Goal: Task Accomplishment & Management: Manage account settings

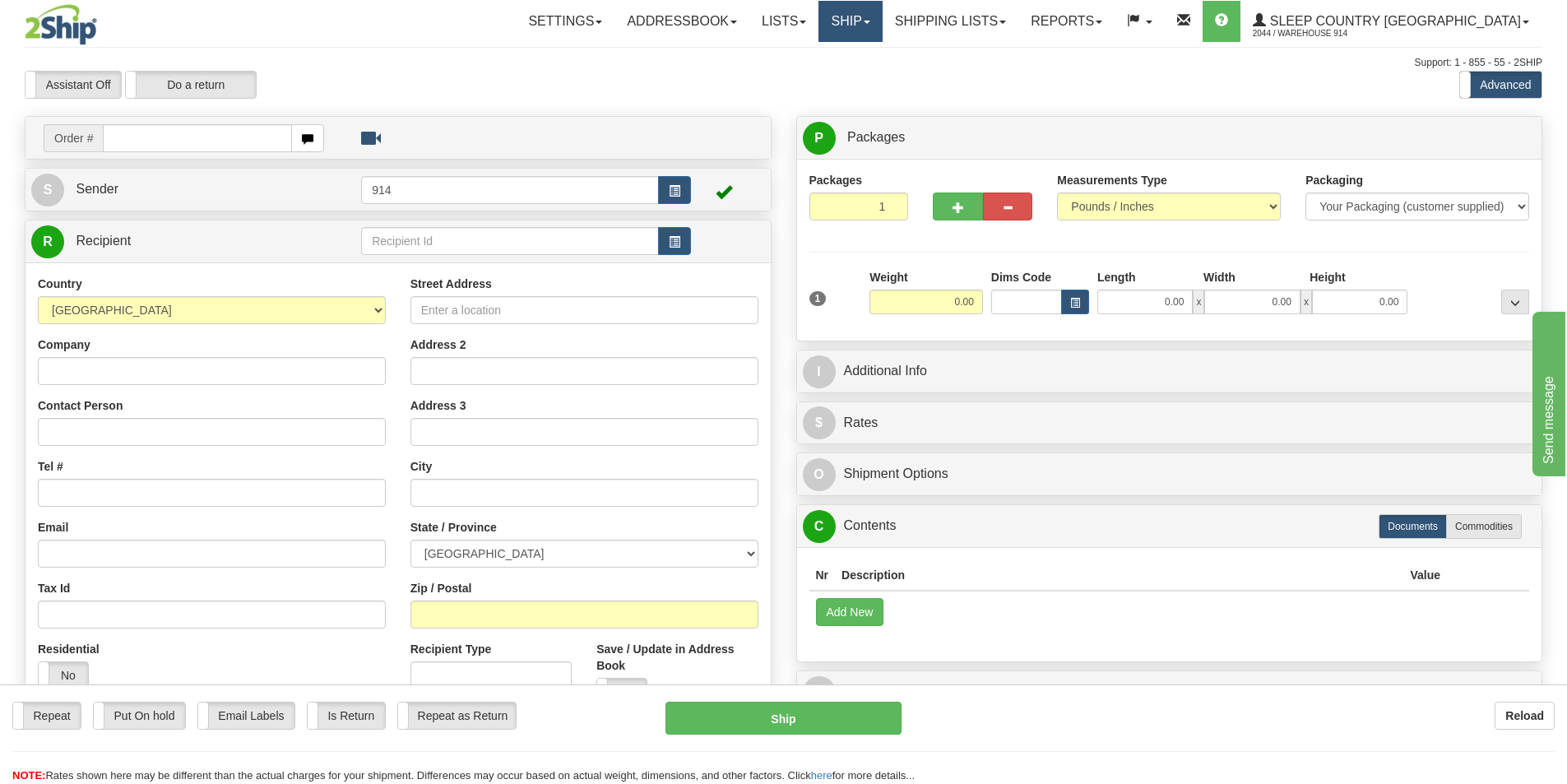
click at [882, 31] on link "Ship" at bounding box center [849, 22] width 63 height 41
click at [866, 85] on span "OnHold / Order Queue" at bounding box center [807, 79] width 116 height 13
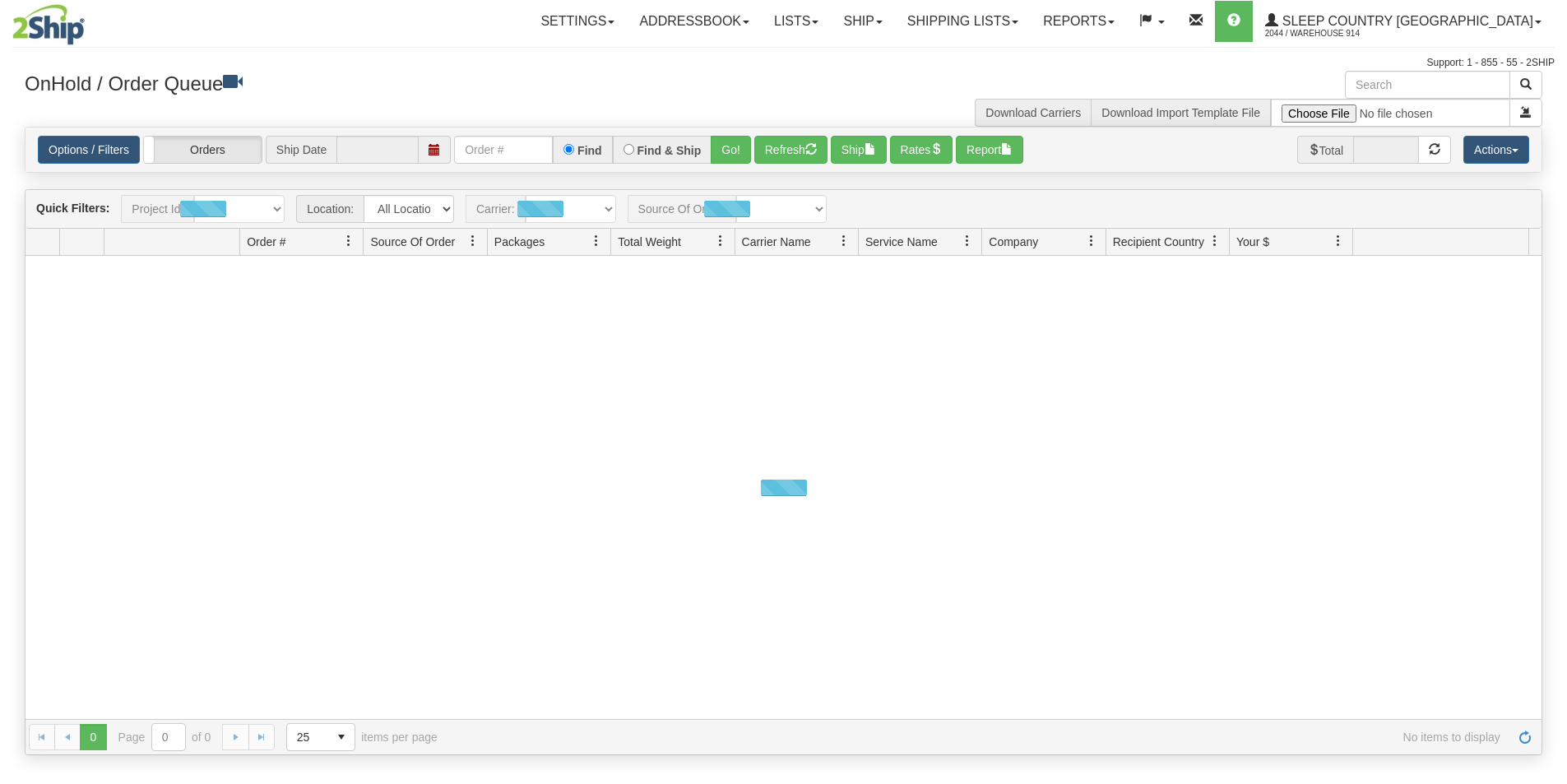
type input "[DATE]"
click at [444, 201] on select "All Locations 914 9009 CASPC END SLE BEDDN ZINUC" at bounding box center [408, 209] width 91 height 28
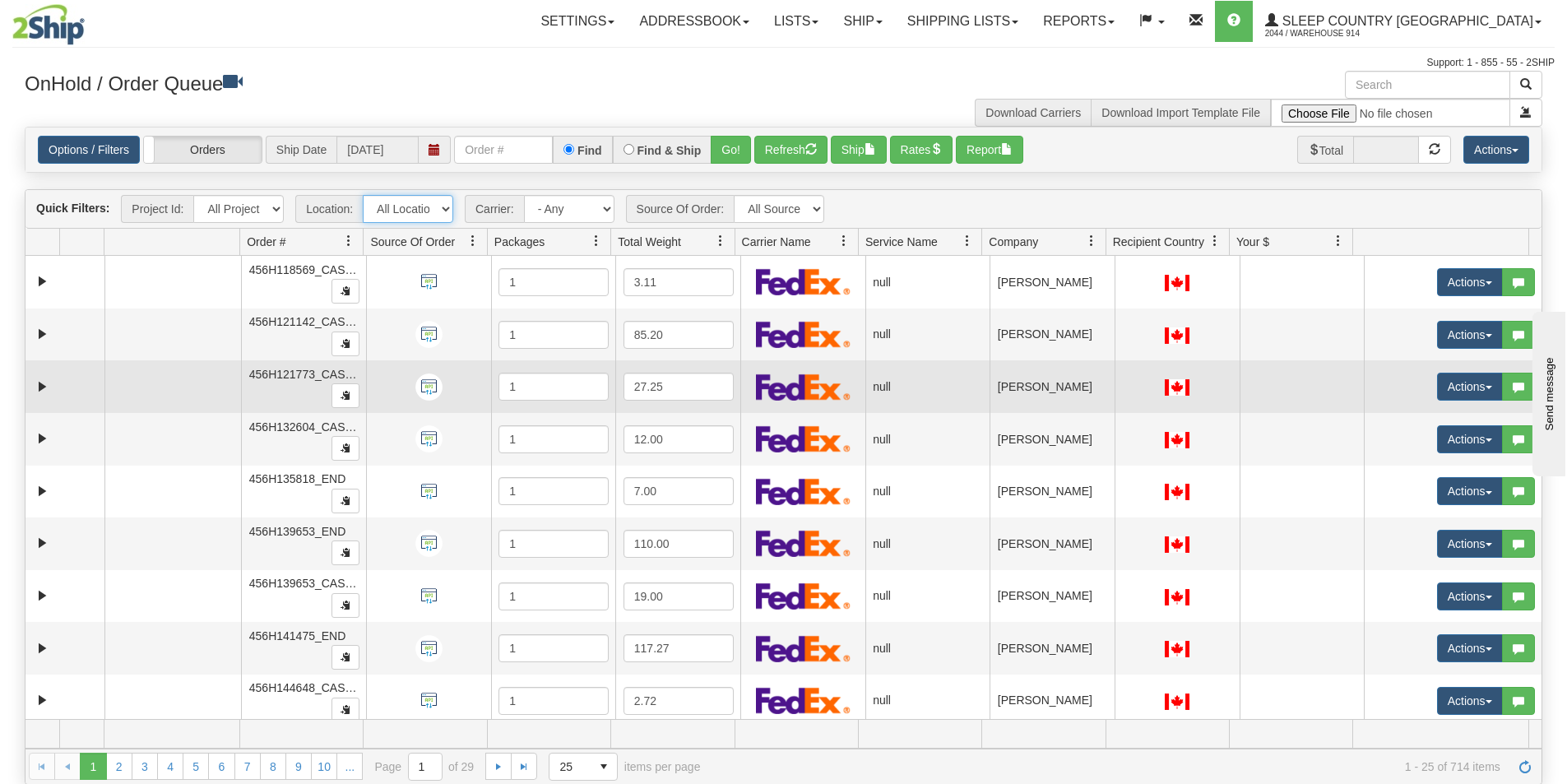
select select "7603"
click at [363, 195] on select "All Locations 914 9009 CASPC END SLE BEDDN ZINUC" at bounding box center [408, 209] width 91 height 28
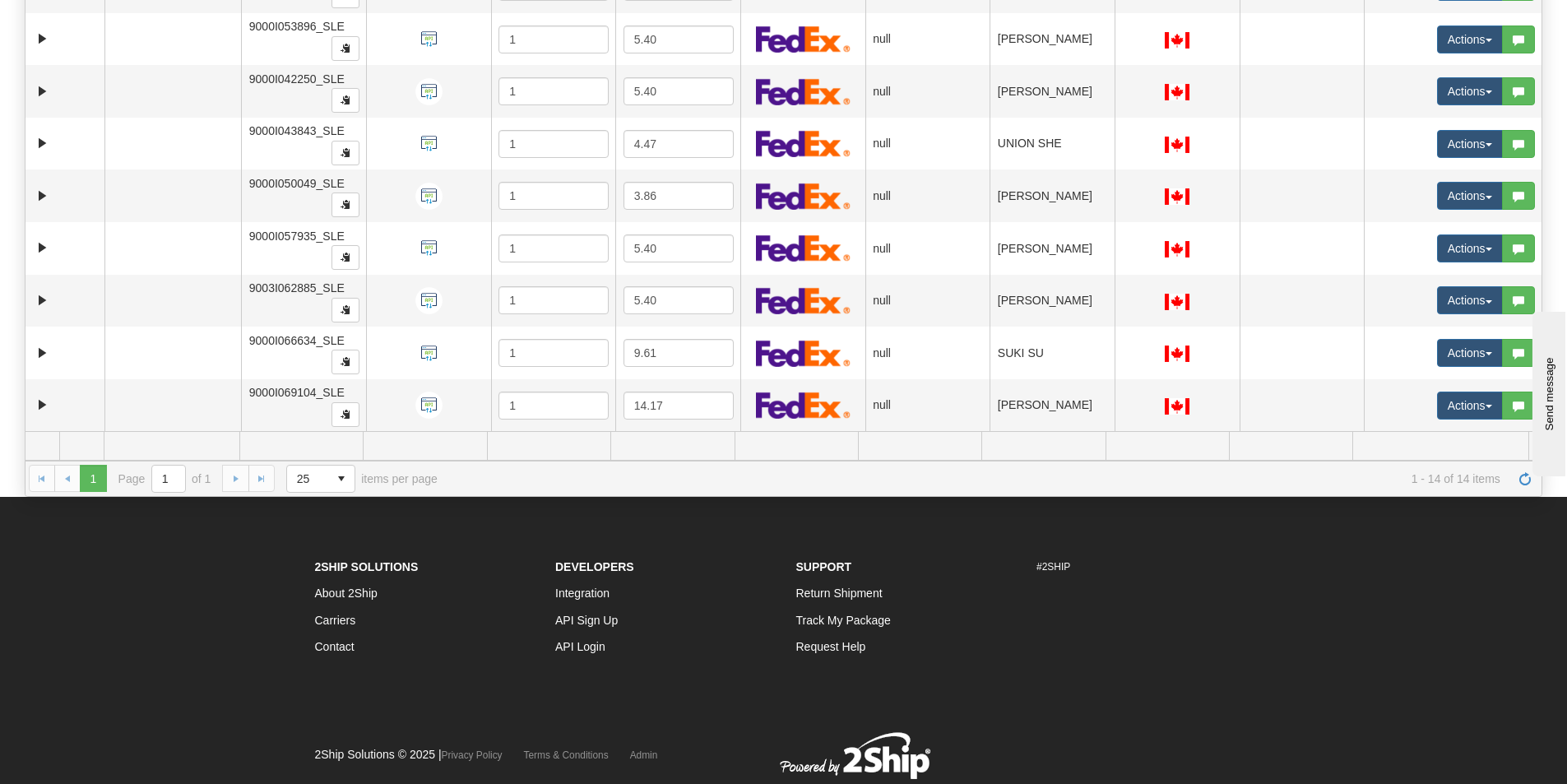
scroll to position [259, 0]
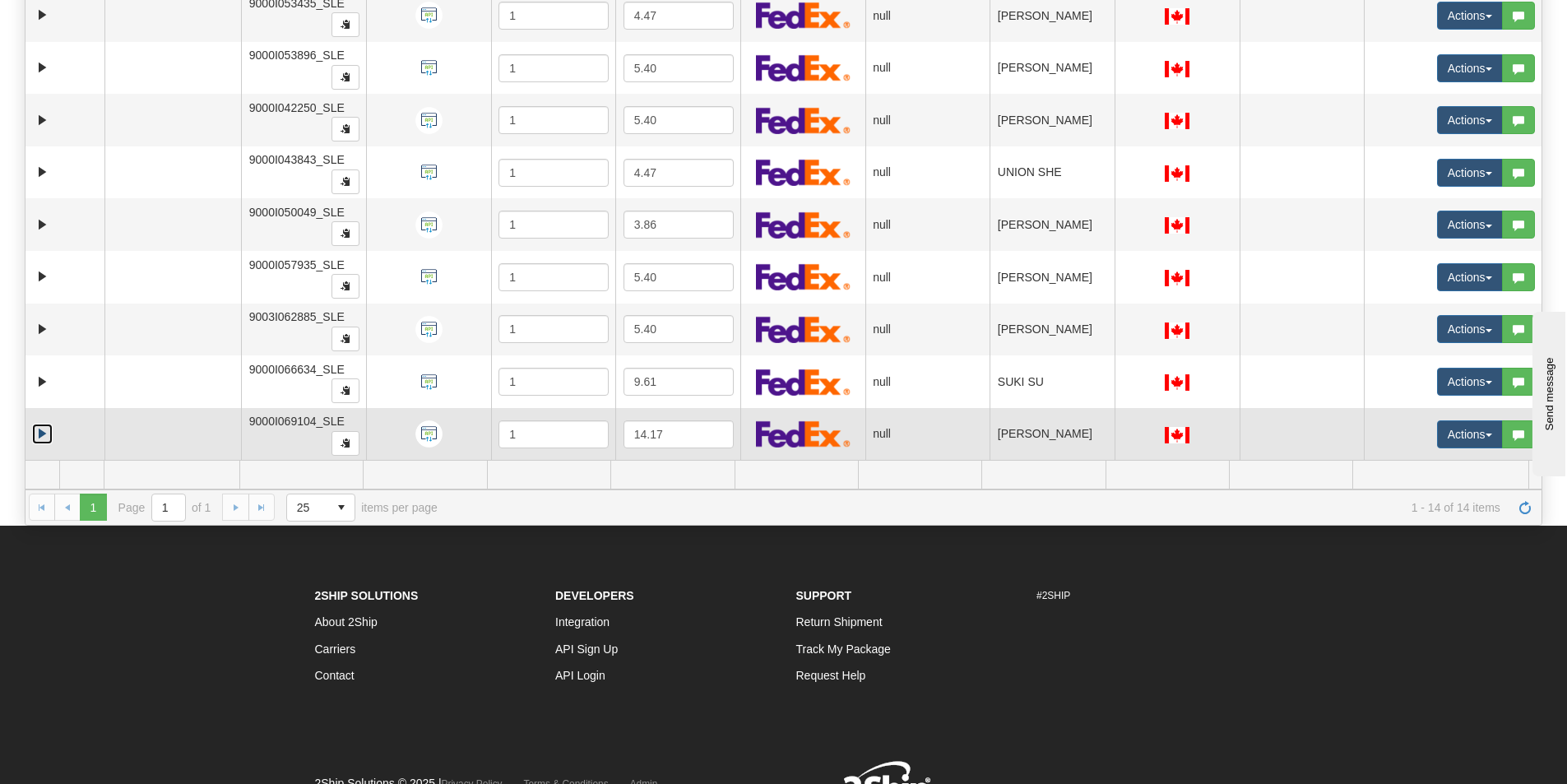
click at [38, 433] on link "Expand" at bounding box center [42, 433] width 21 height 21
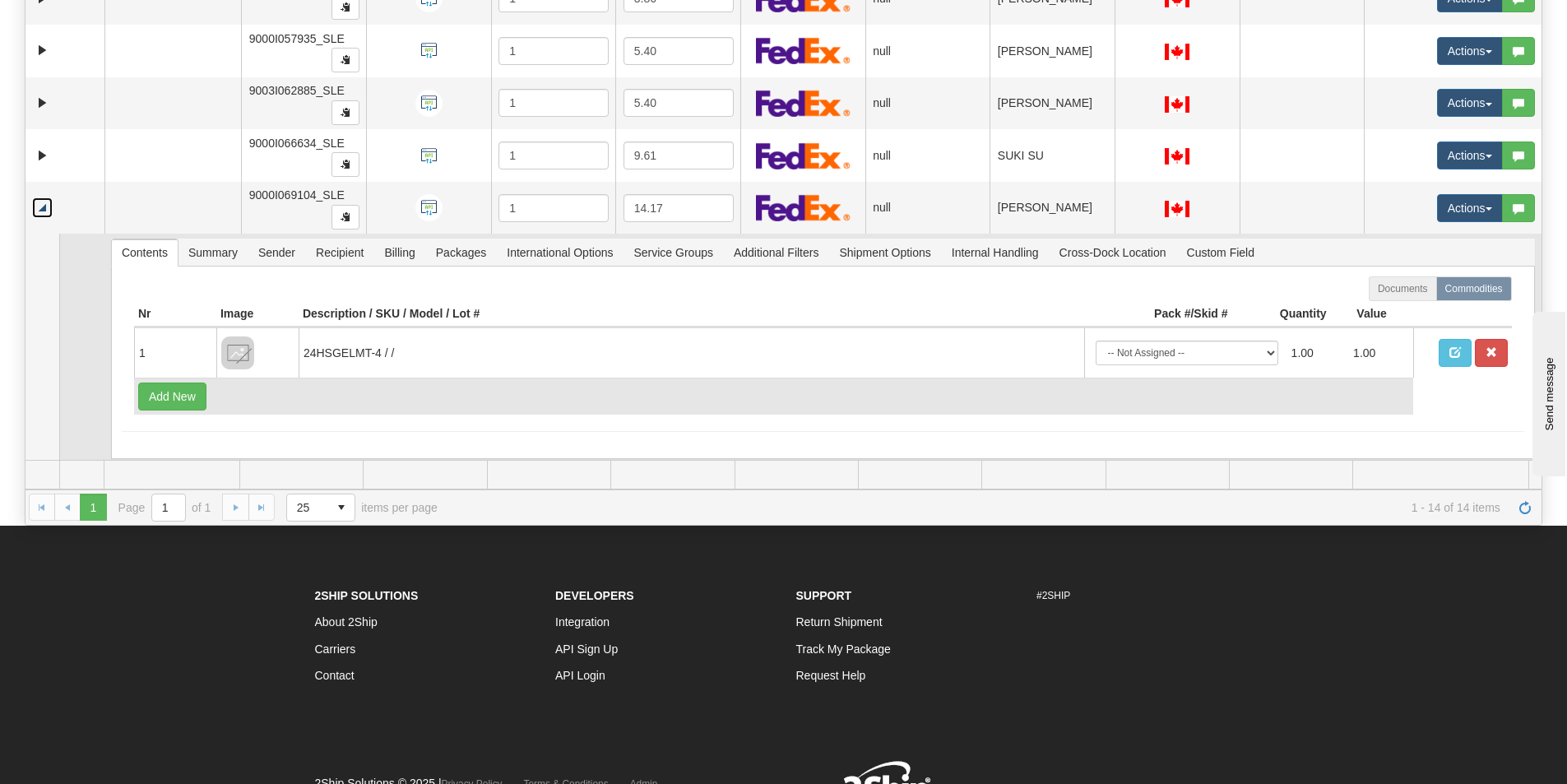
scroll to position [499, 0]
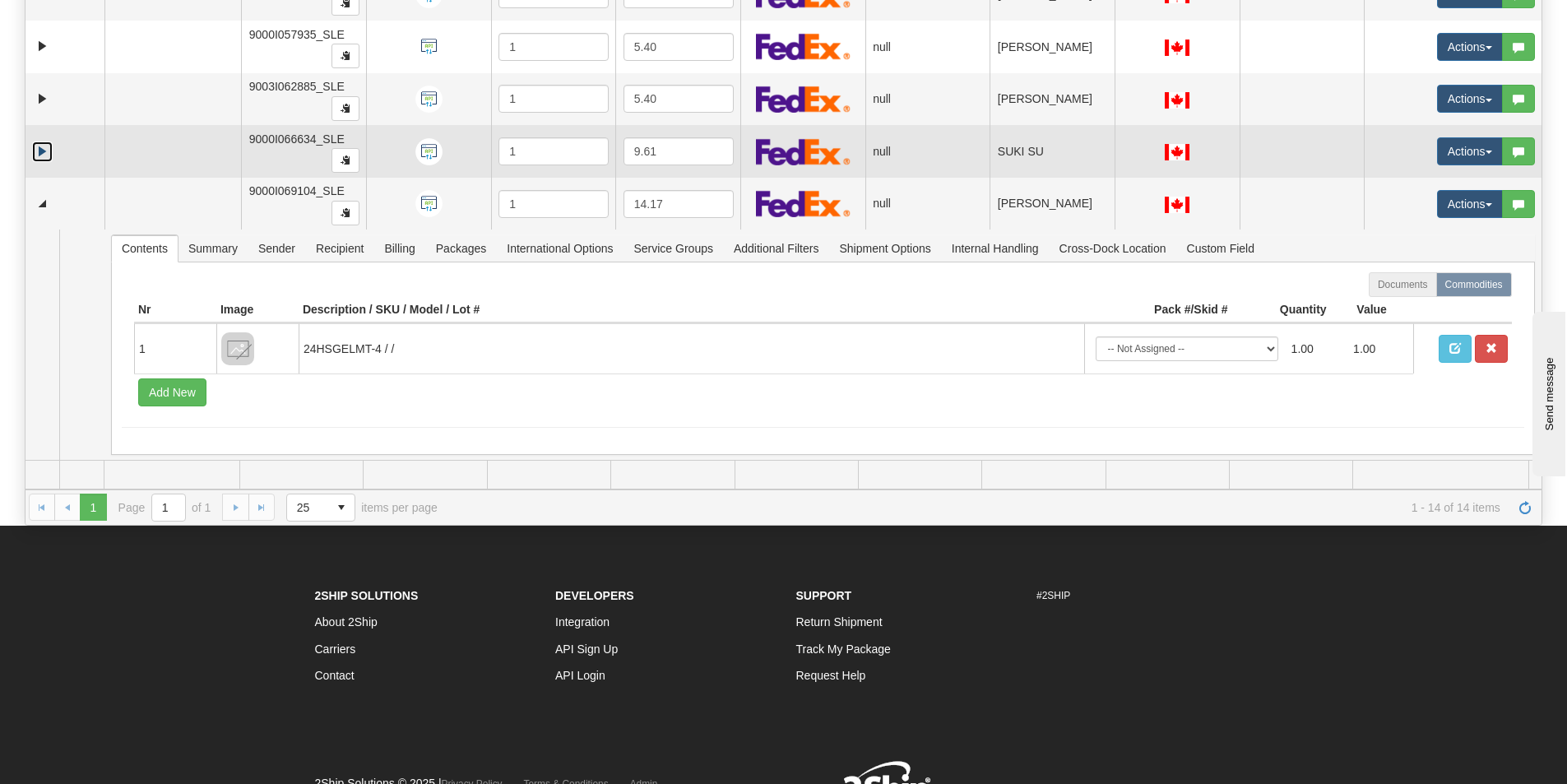
click at [50, 156] on link "Expand" at bounding box center [42, 152] width 21 height 21
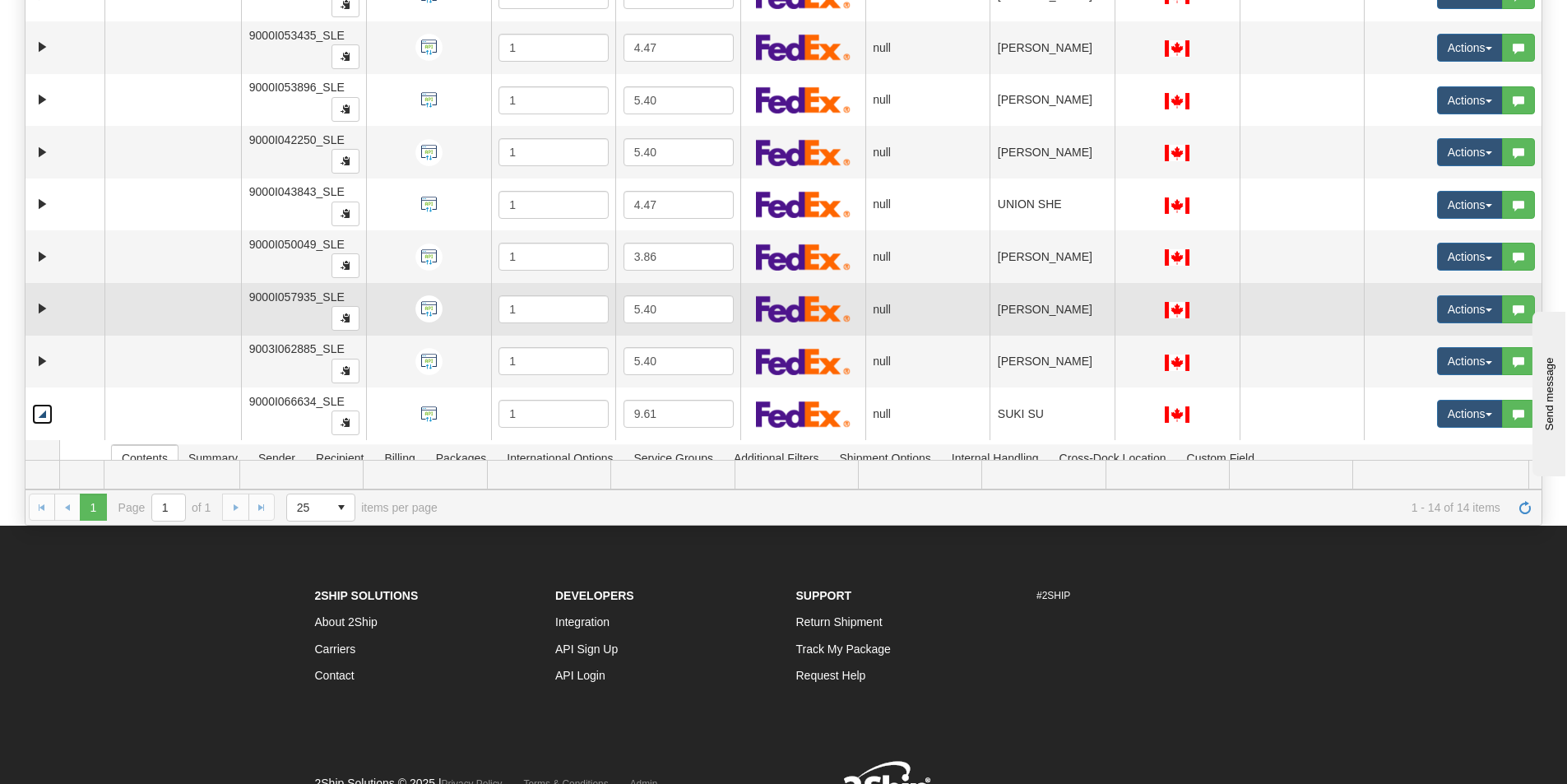
scroll to position [236, 0]
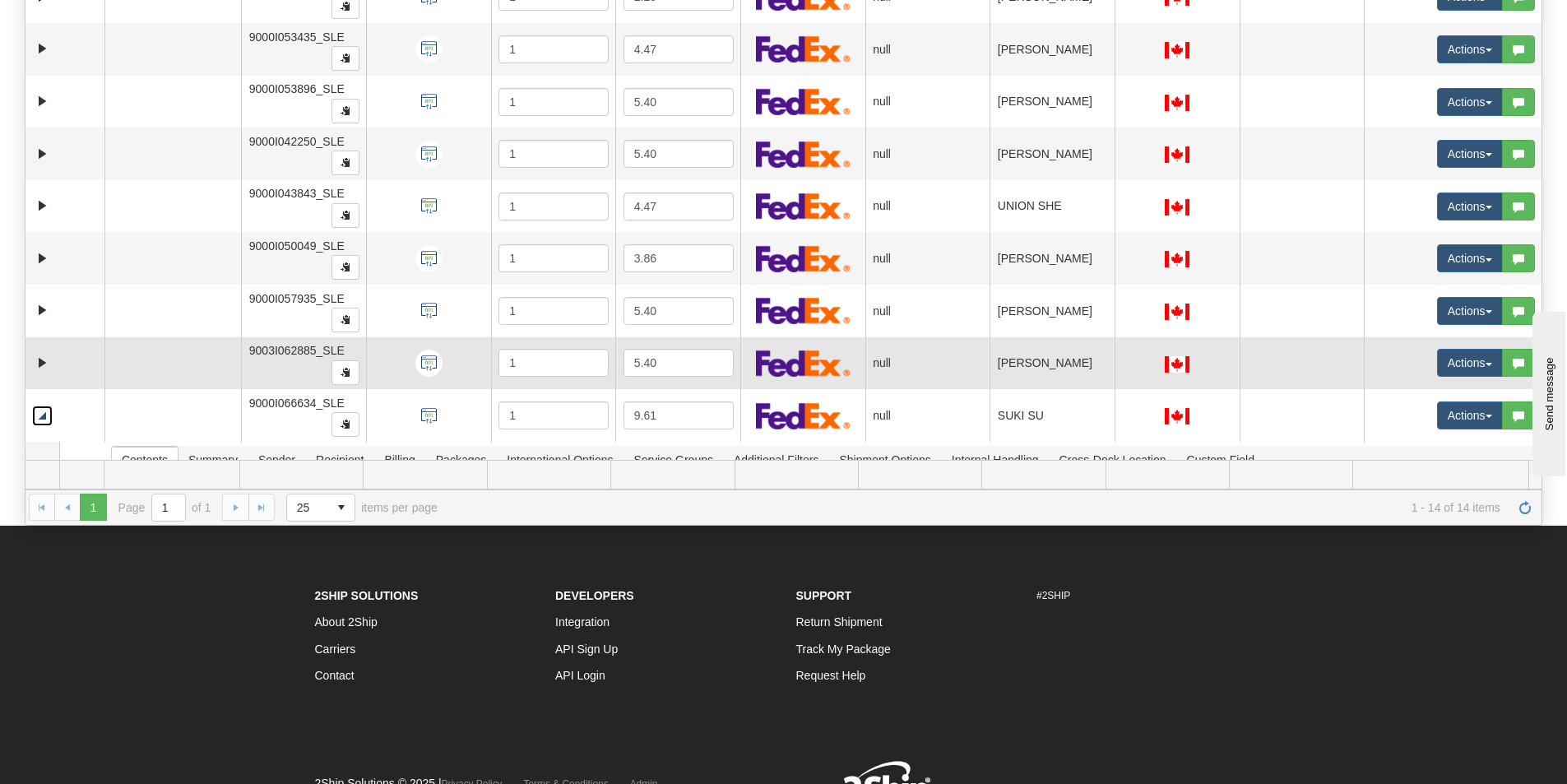
click at [28, 362] on td at bounding box center [65, 364] width 79 height 53
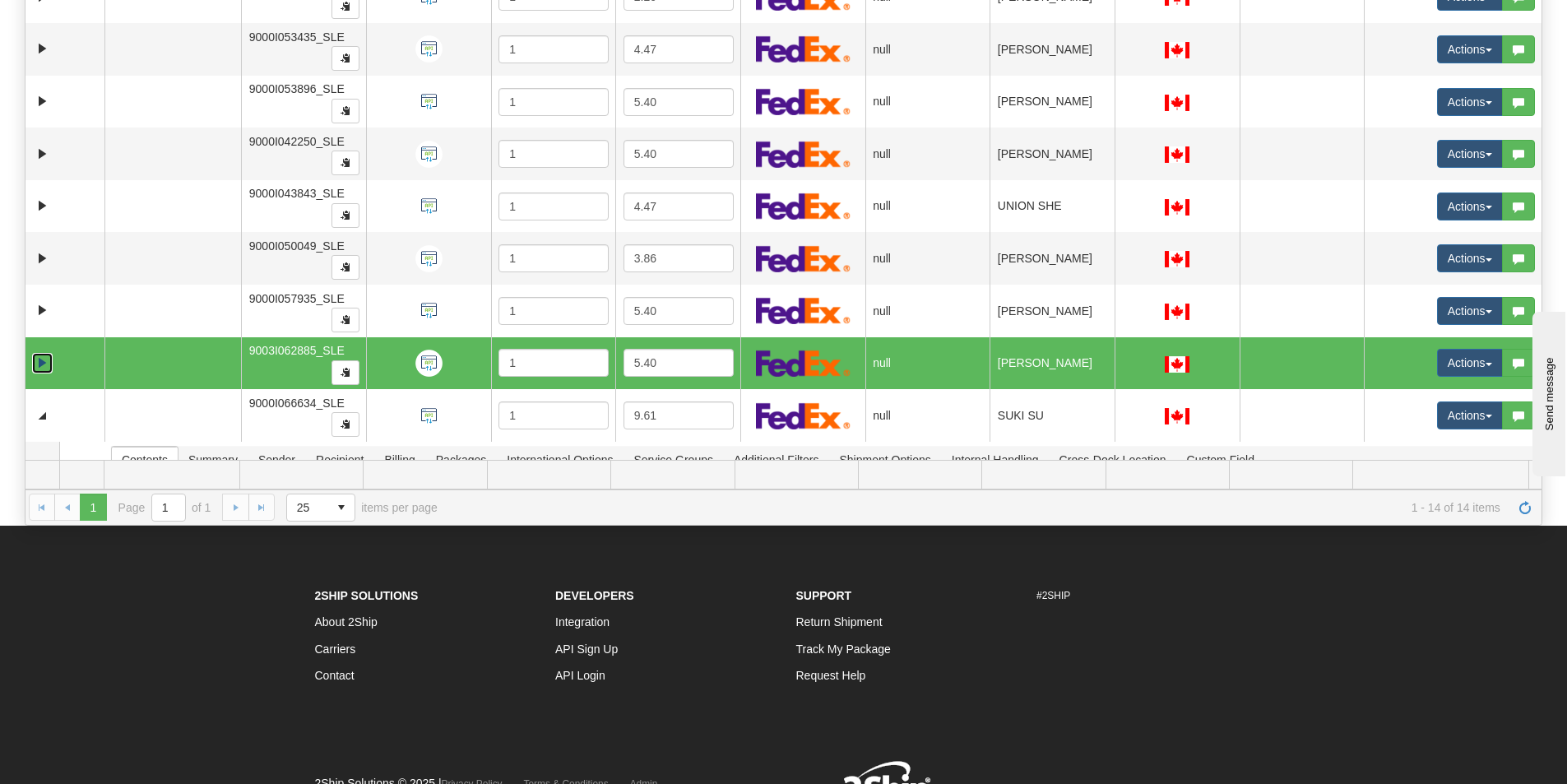
click at [35, 362] on link "Expand" at bounding box center [42, 363] width 21 height 21
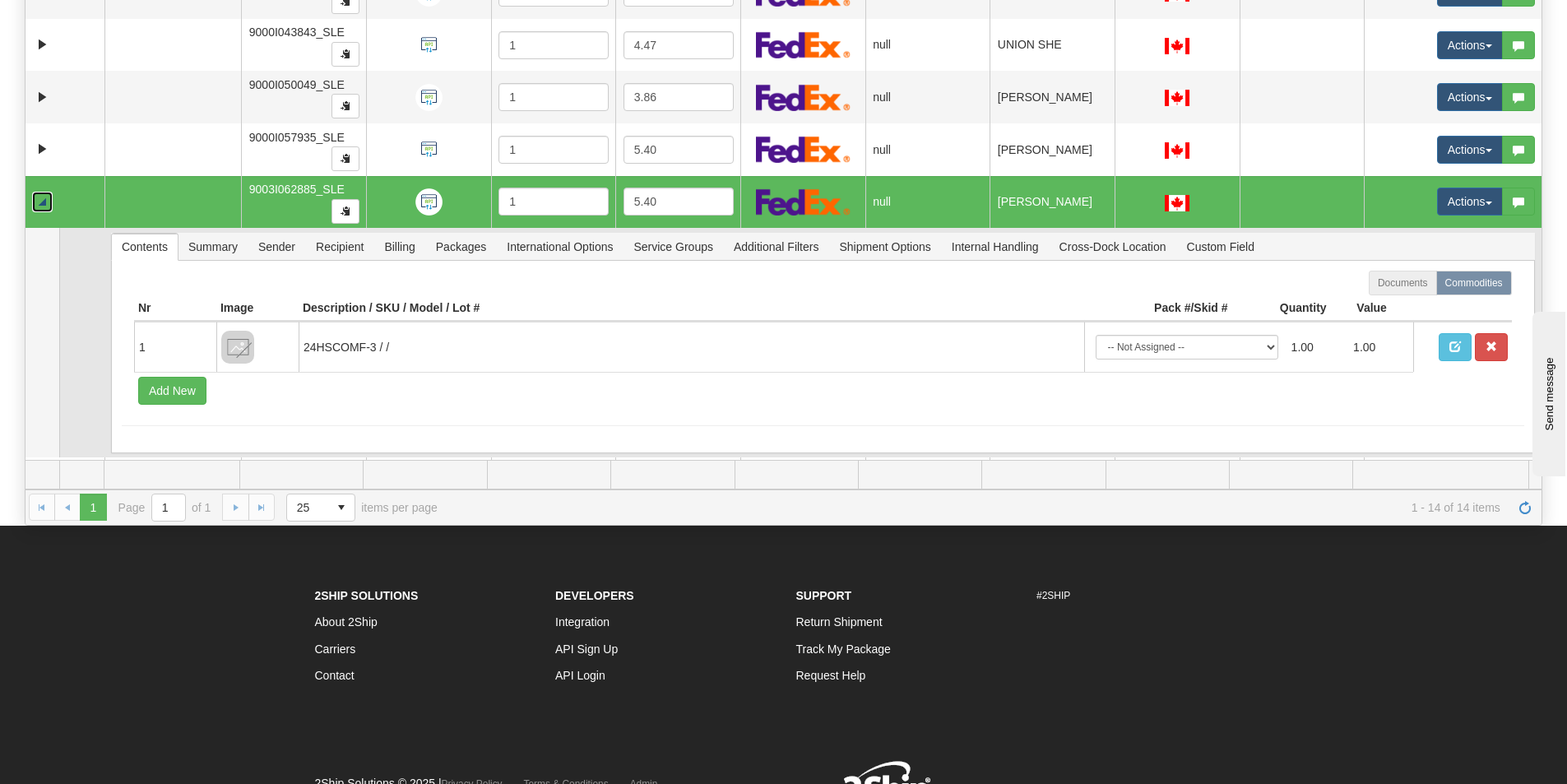
scroll to position [400, 0]
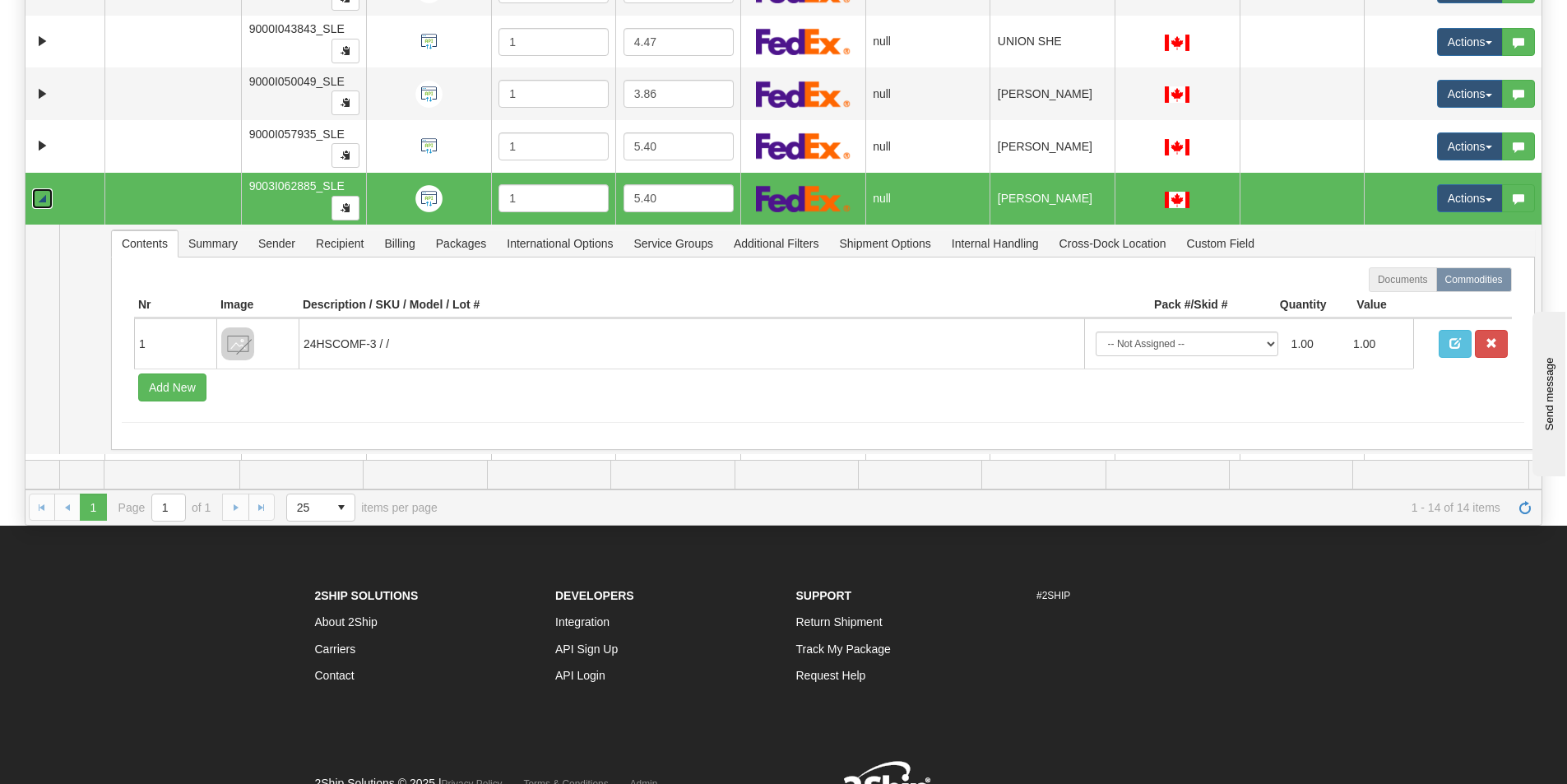
click at [48, 203] on link "Collapse" at bounding box center [42, 199] width 21 height 21
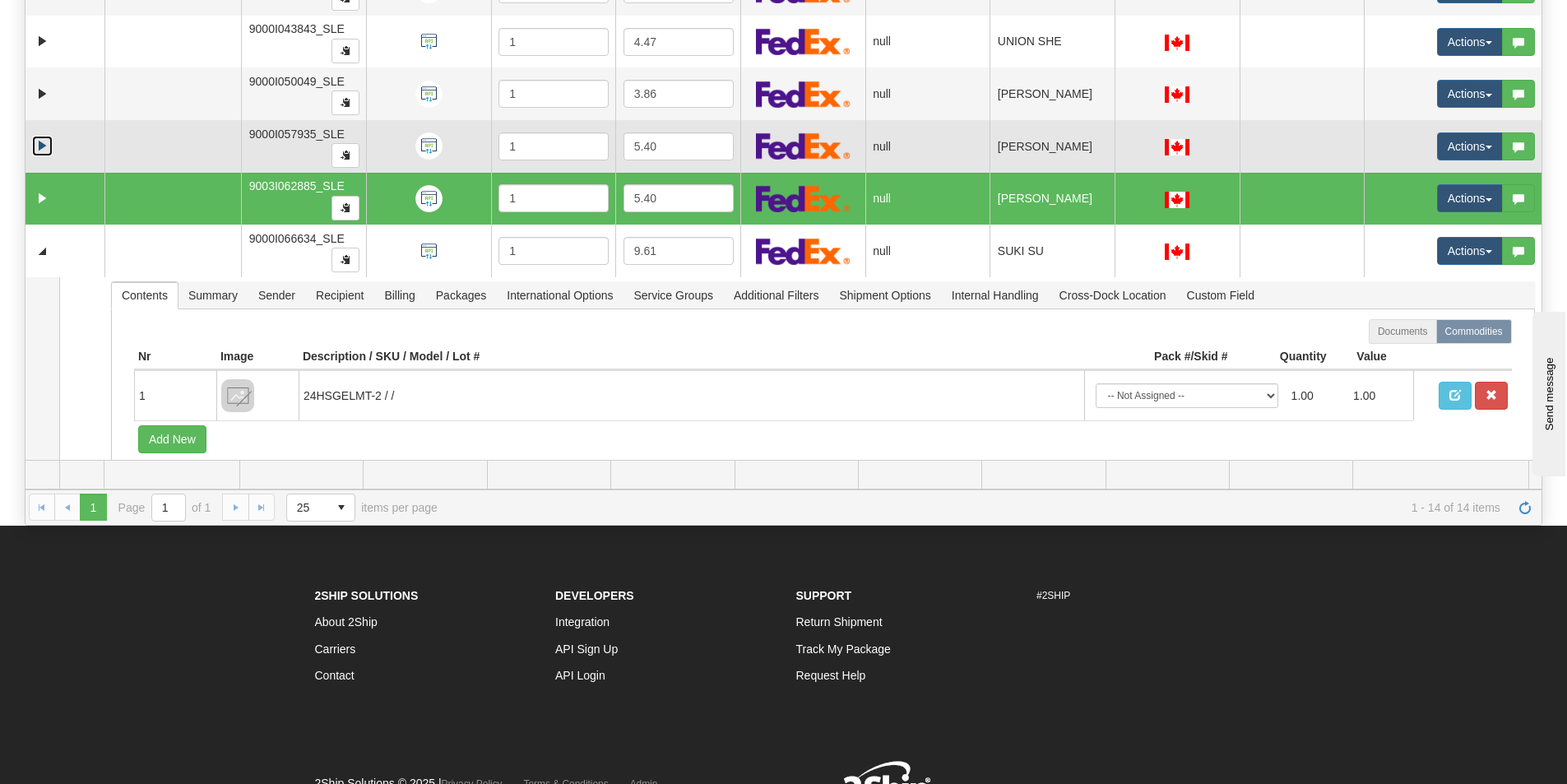
click at [41, 139] on link "Expand" at bounding box center [42, 146] width 21 height 21
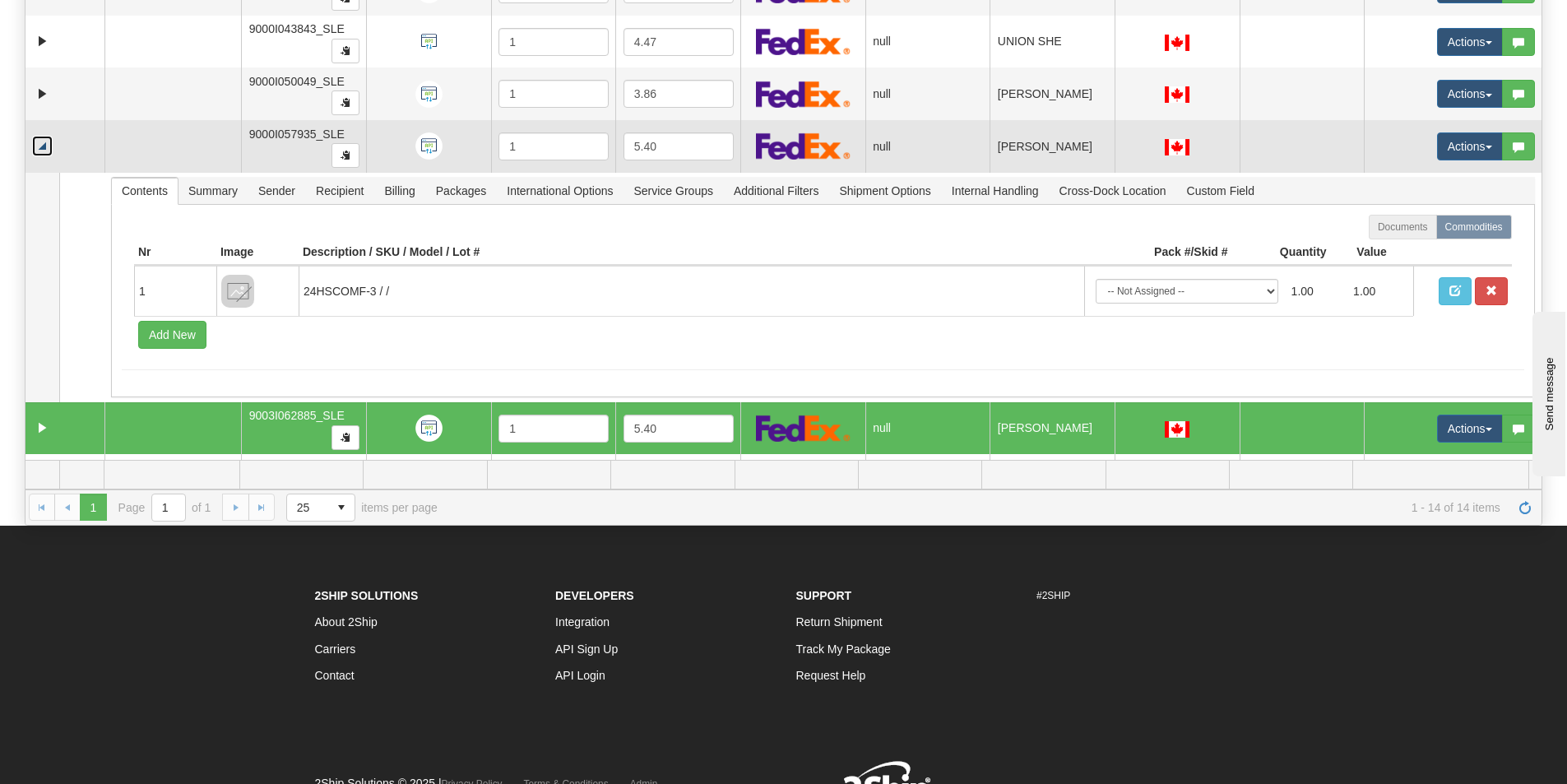
click at [41, 139] on link "Collapse" at bounding box center [42, 146] width 21 height 21
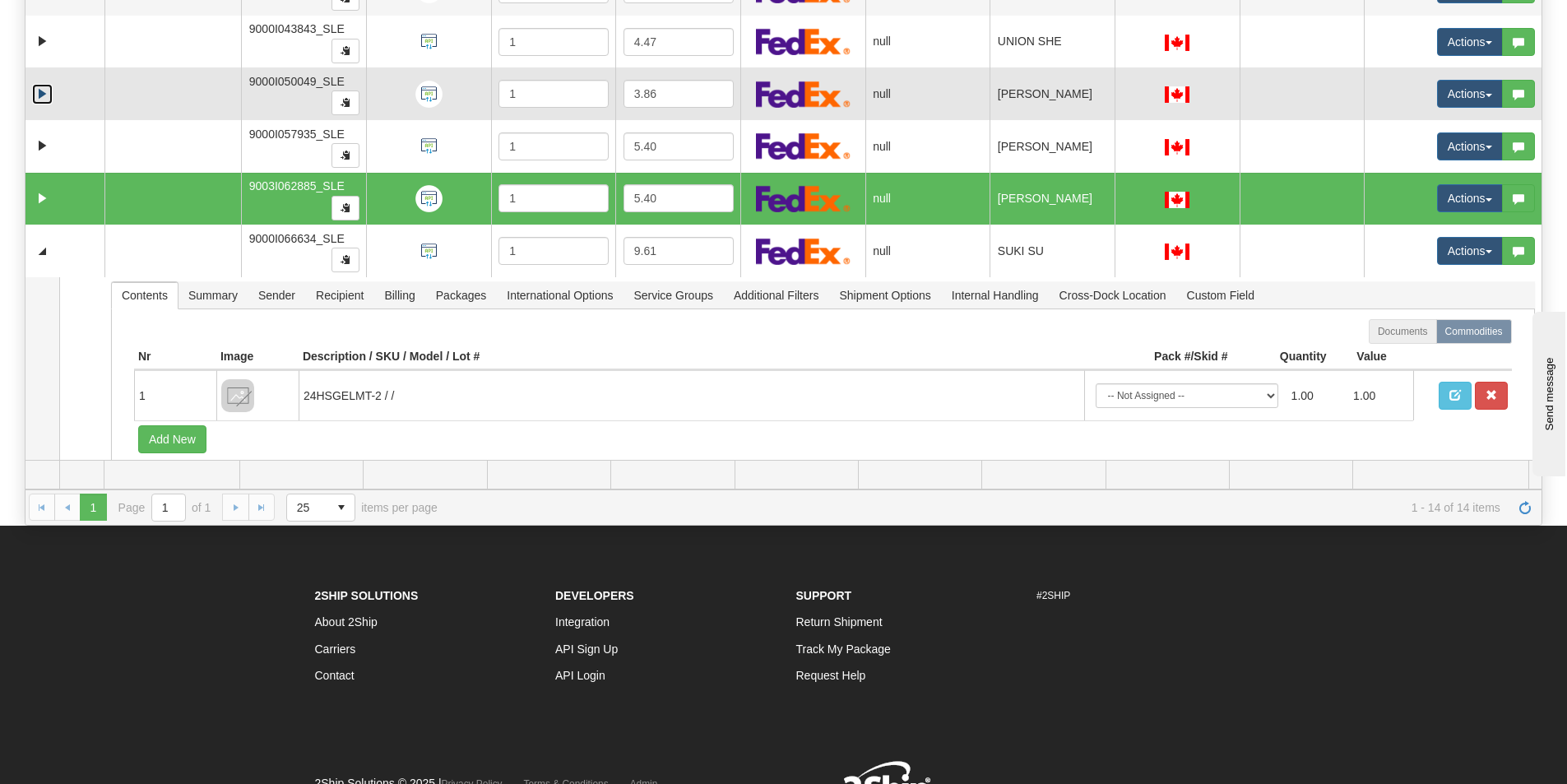
click at [37, 90] on link "Expand" at bounding box center [42, 94] width 21 height 21
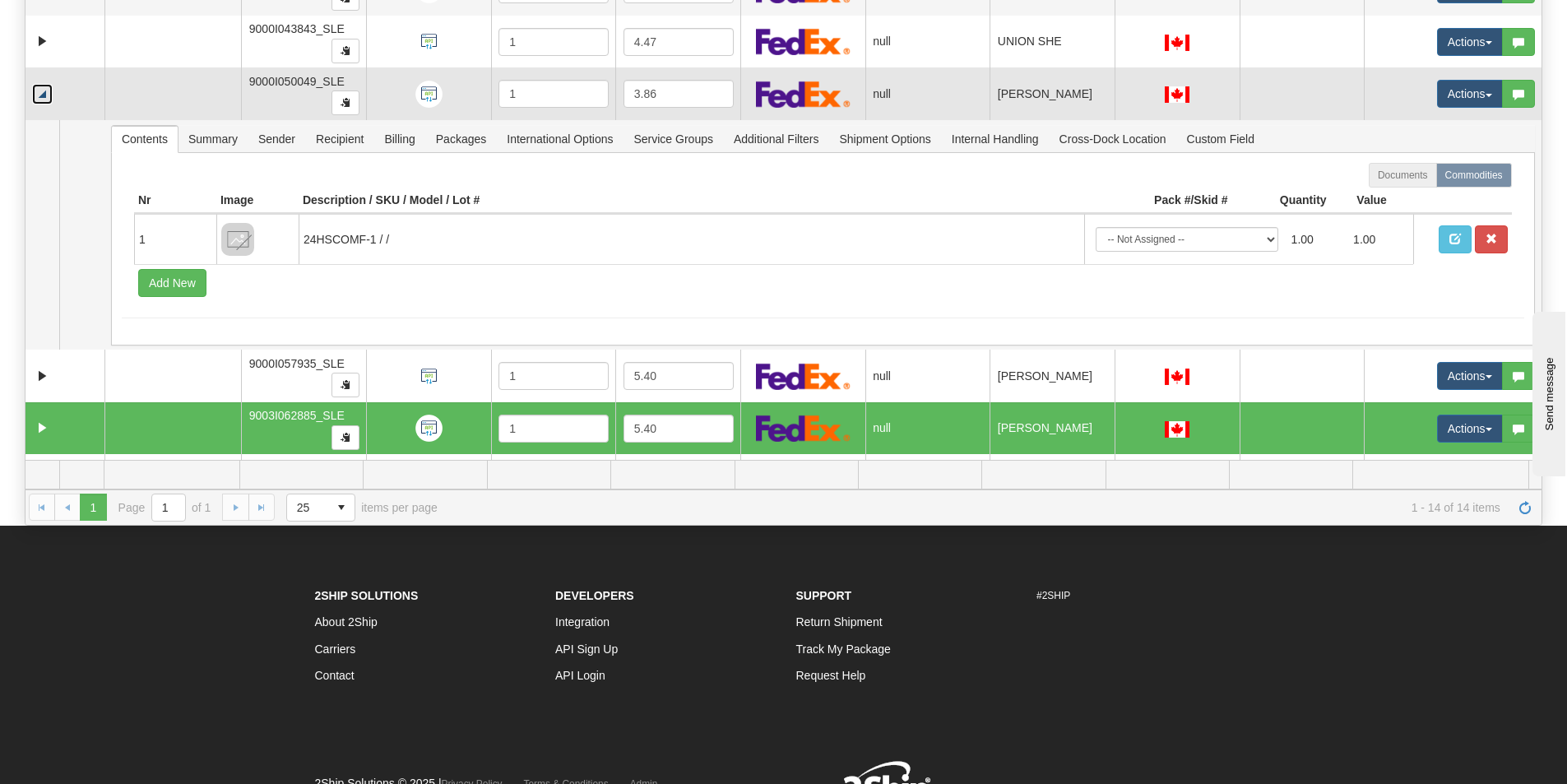
click at [36, 93] on link "Collapse" at bounding box center [42, 94] width 21 height 21
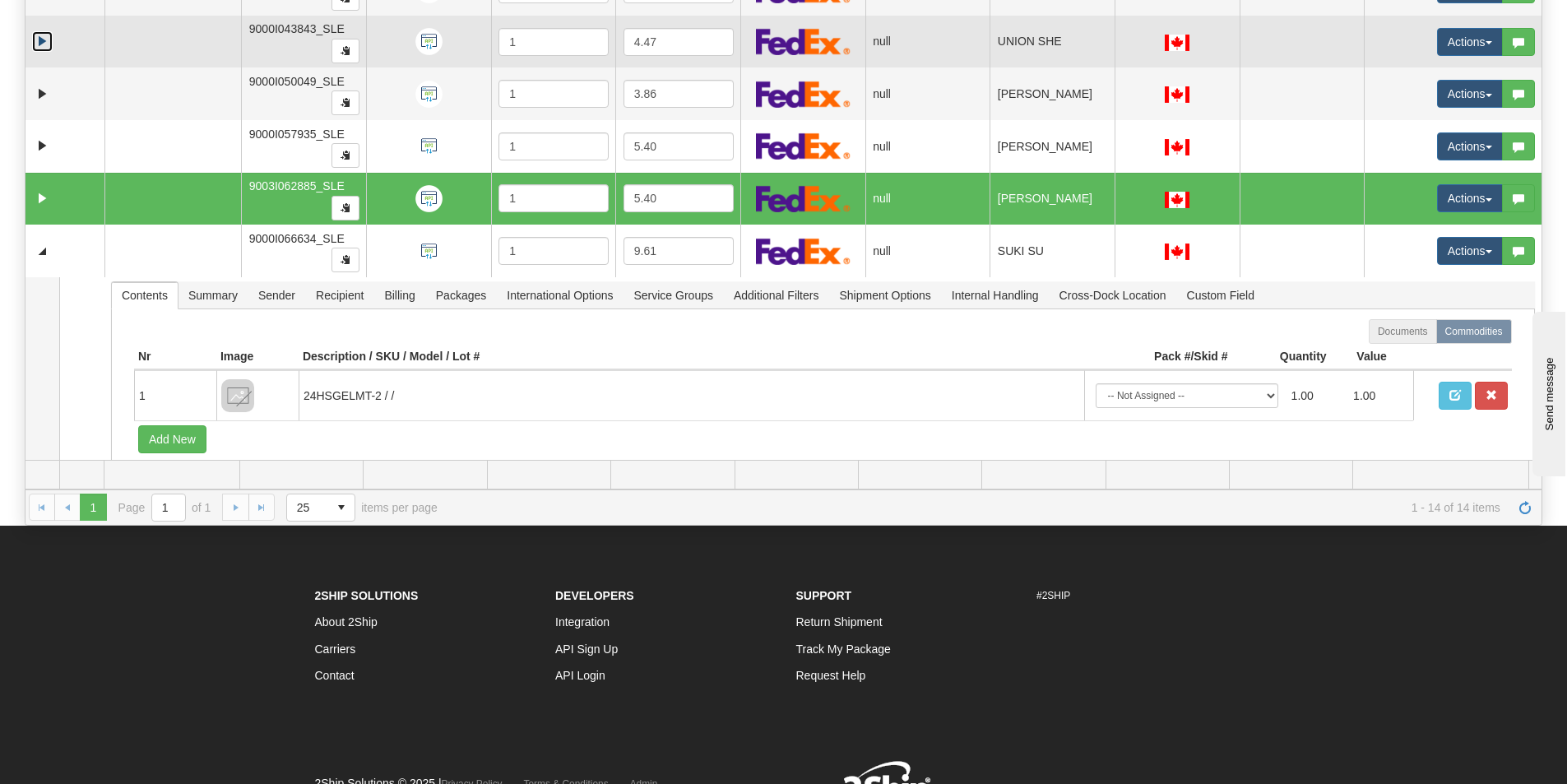
click at [43, 48] on link "Expand" at bounding box center [42, 41] width 21 height 21
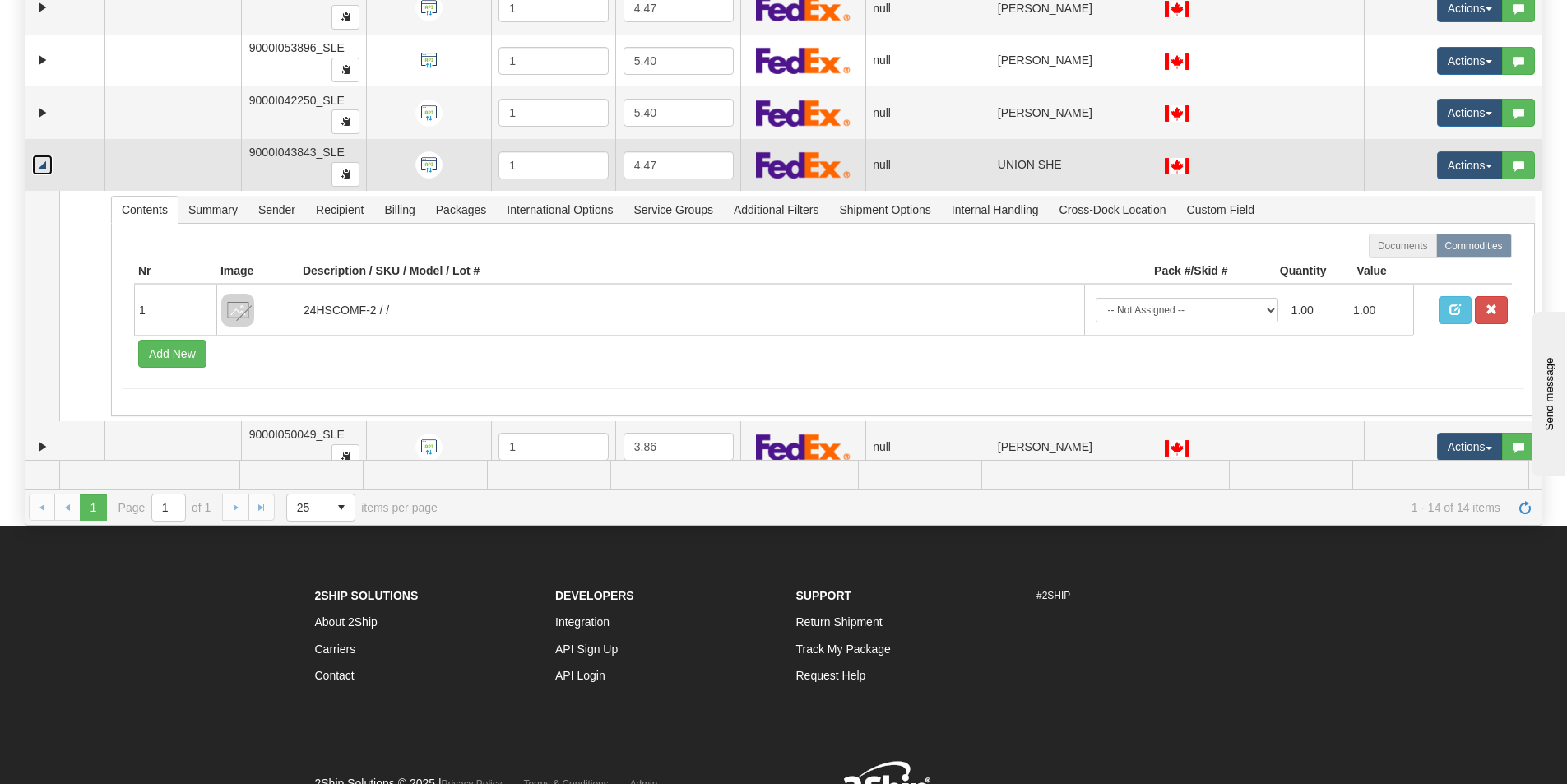
scroll to position [236, 0]
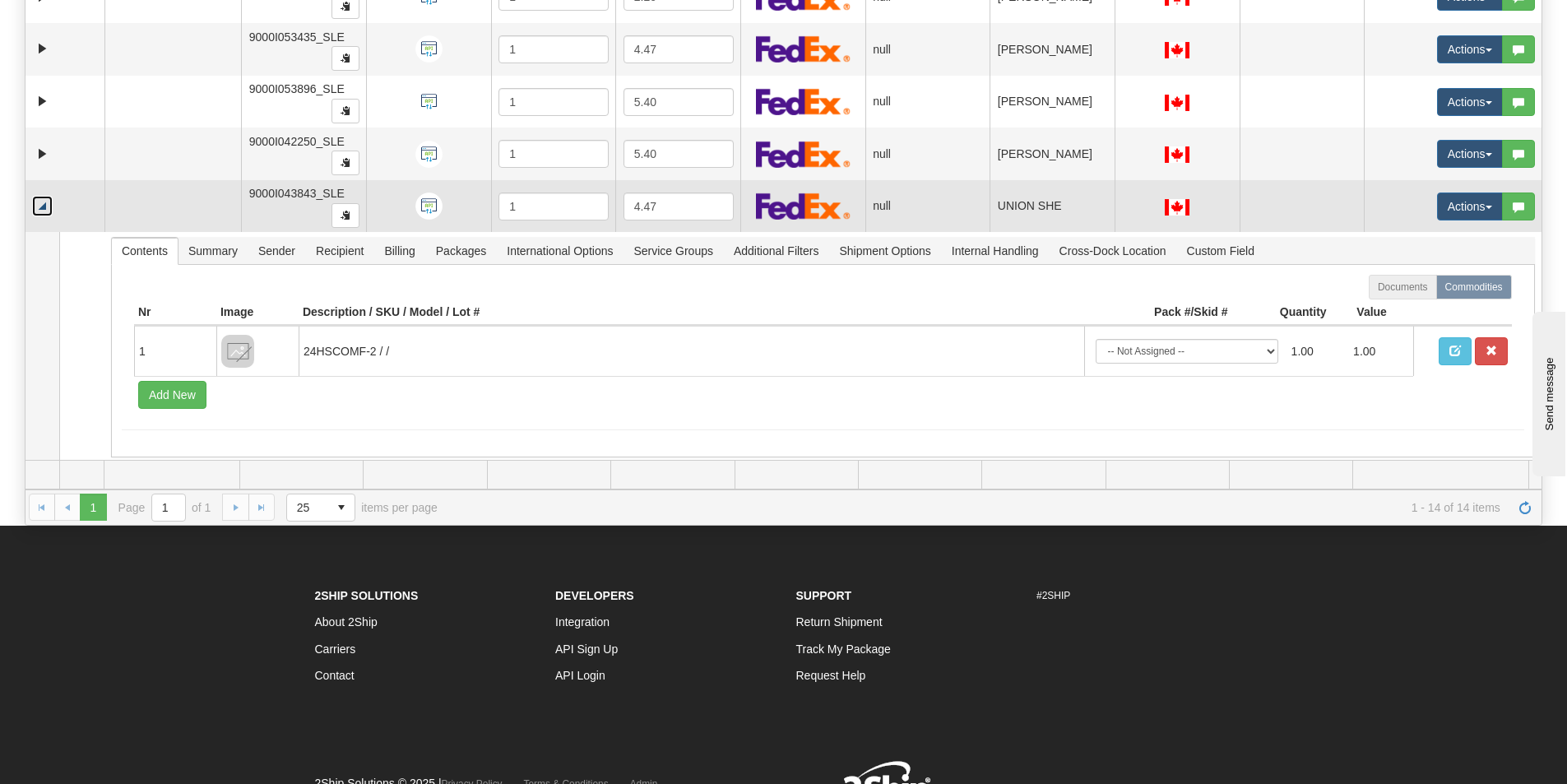
click at [38, 206] on link "Collapse" at bounding box center [42, 206] width 21 height 21
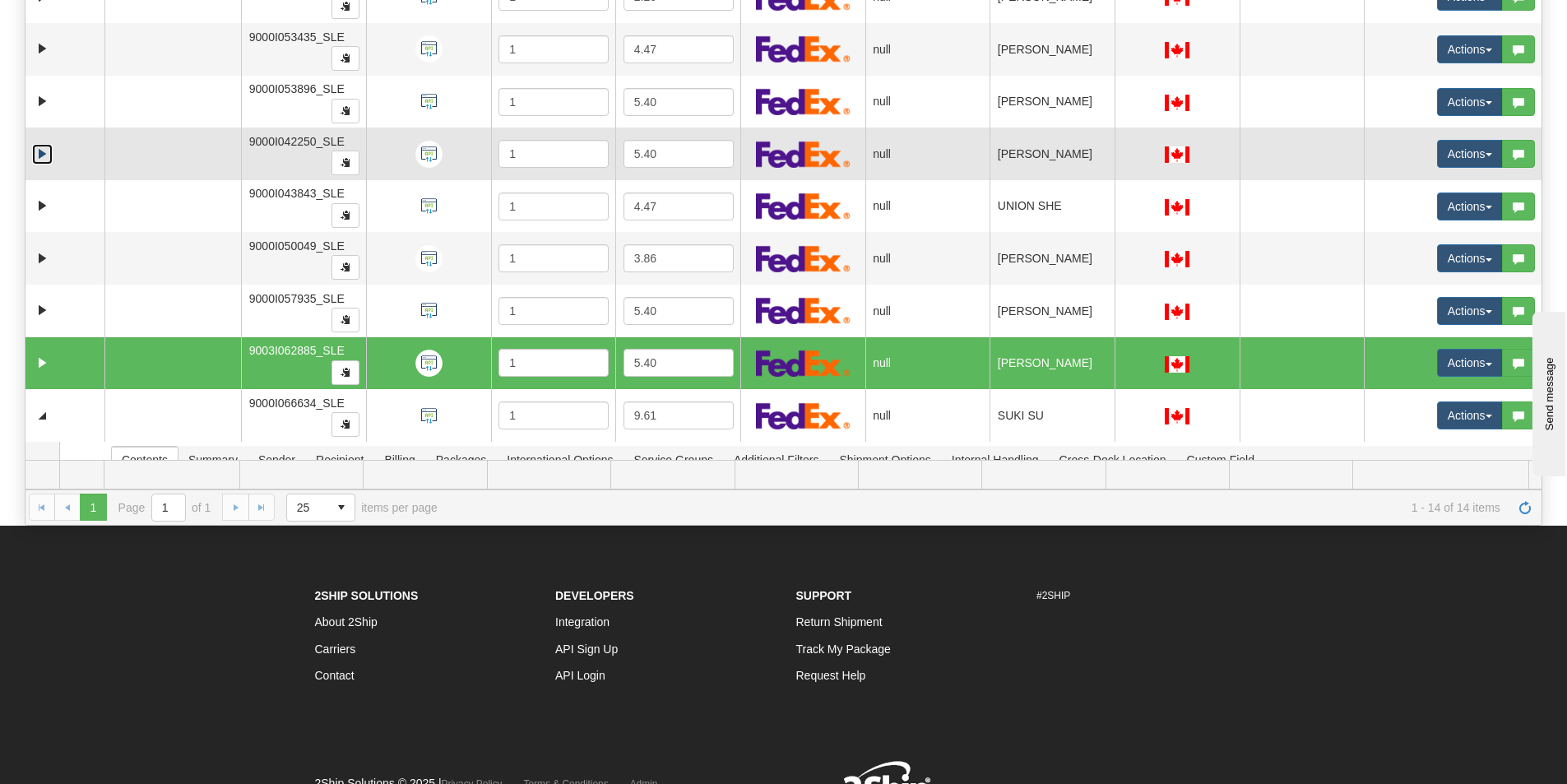
click at [44, 159] on link "Expand" at bounding box center [42, 155] width 21 height 21
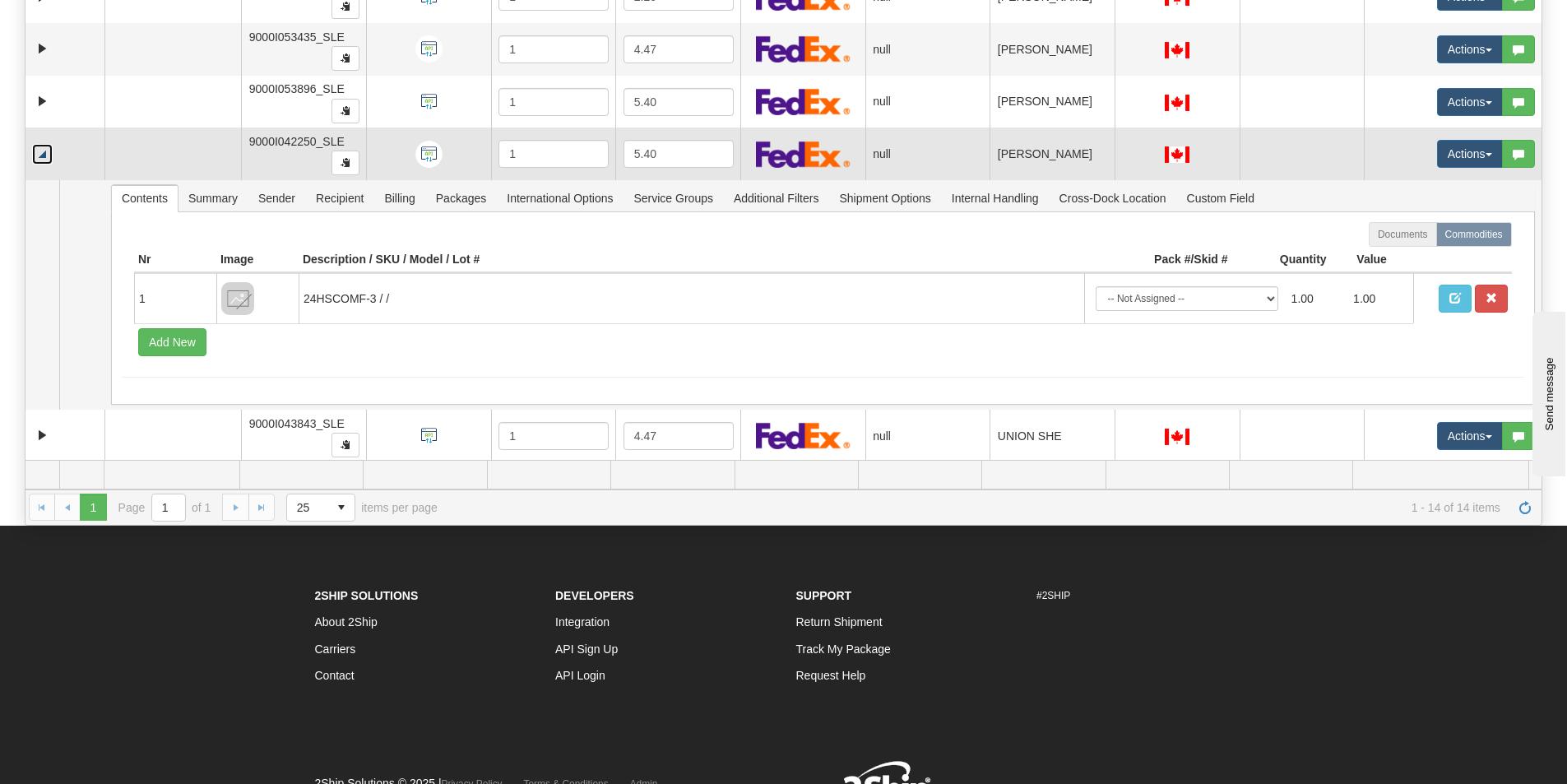
click at [41, 157] on link "Collapse" at bounding box center [42, 155] width 21 height 21
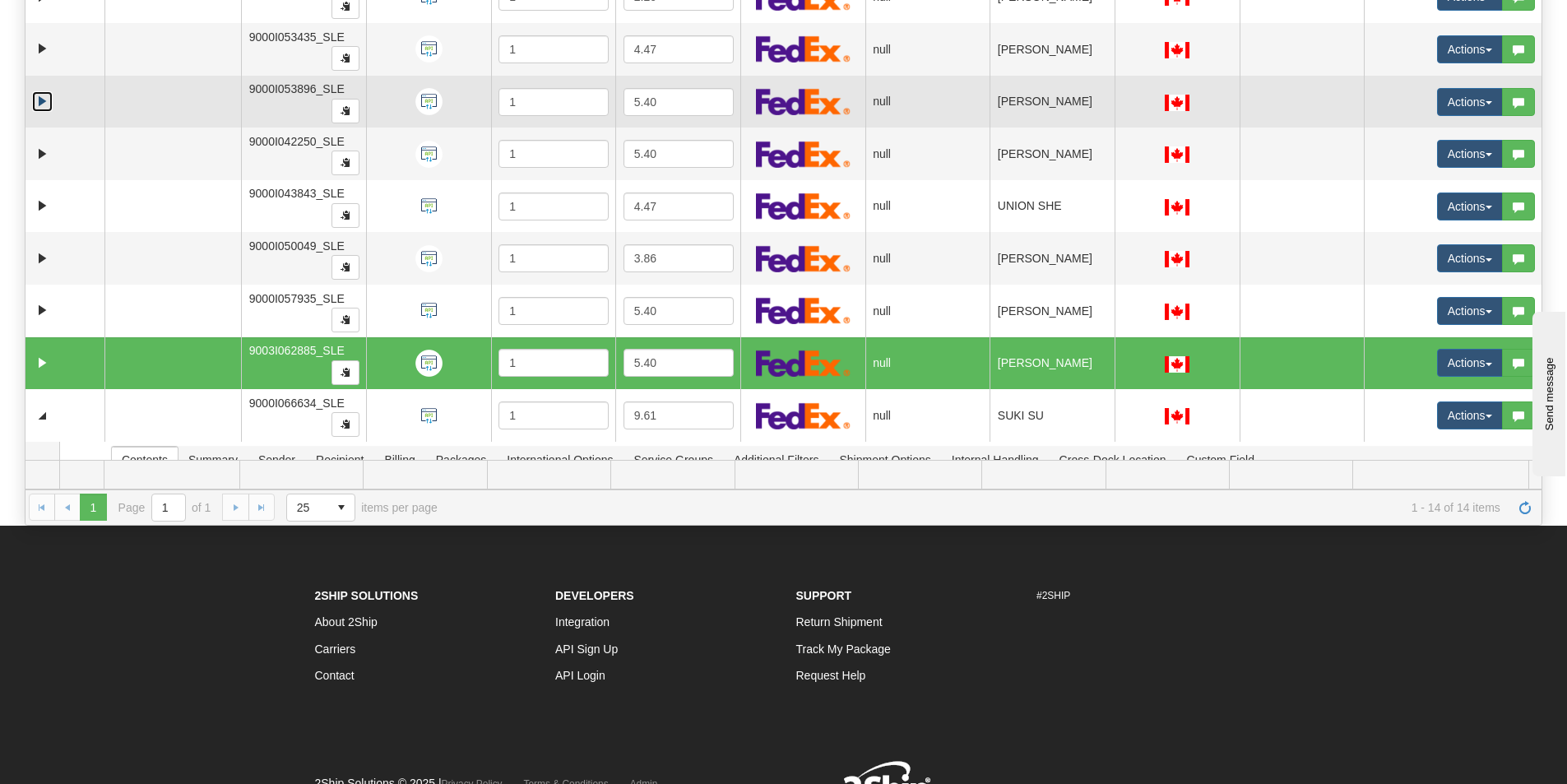
click at [40, 95] on link "Expand" at bounding box center [42, 102] width 21 height 21
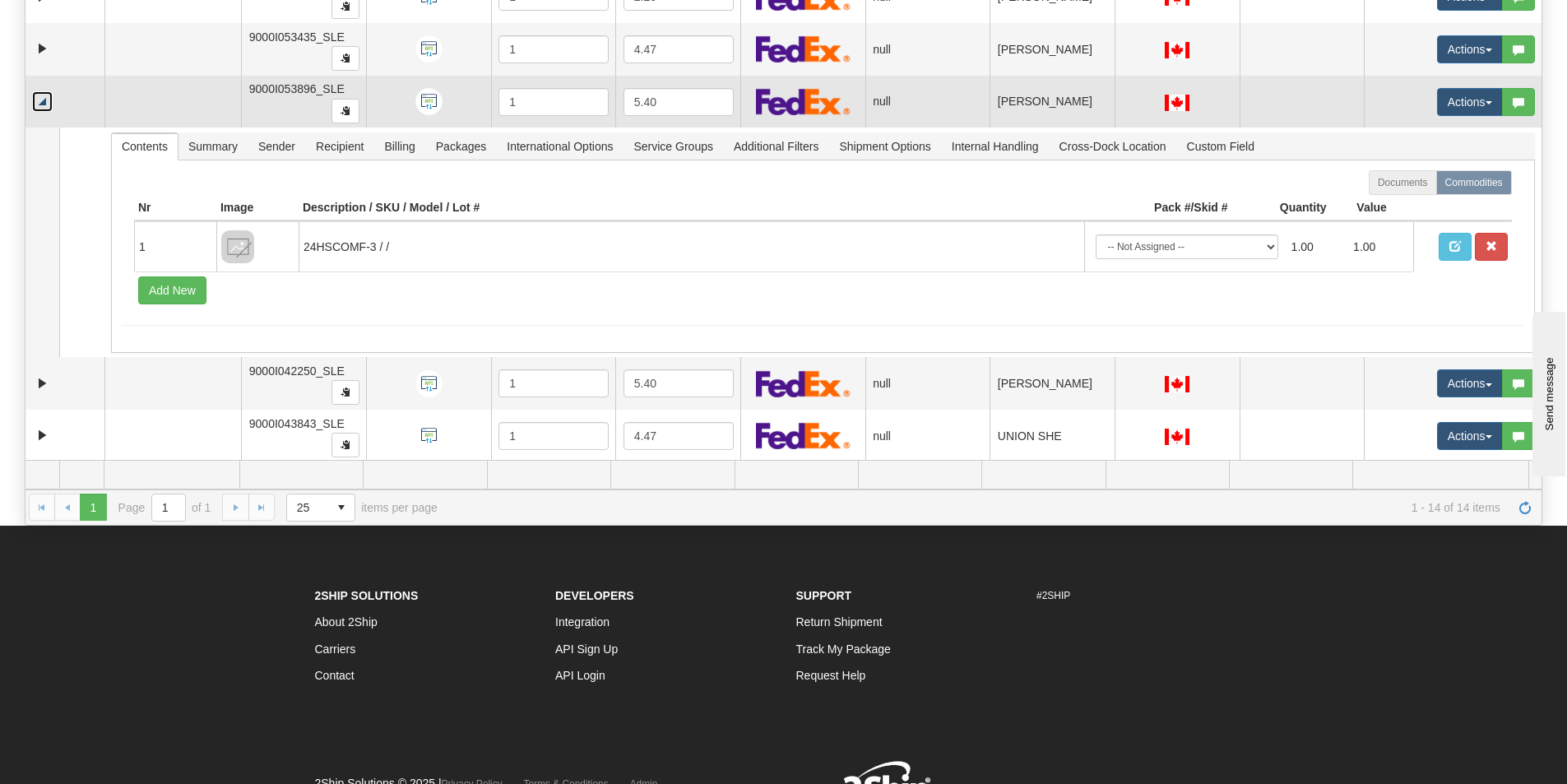
click at [40, 95] on link "Collapse" at bounding box center [42, 102] width 21 height 21
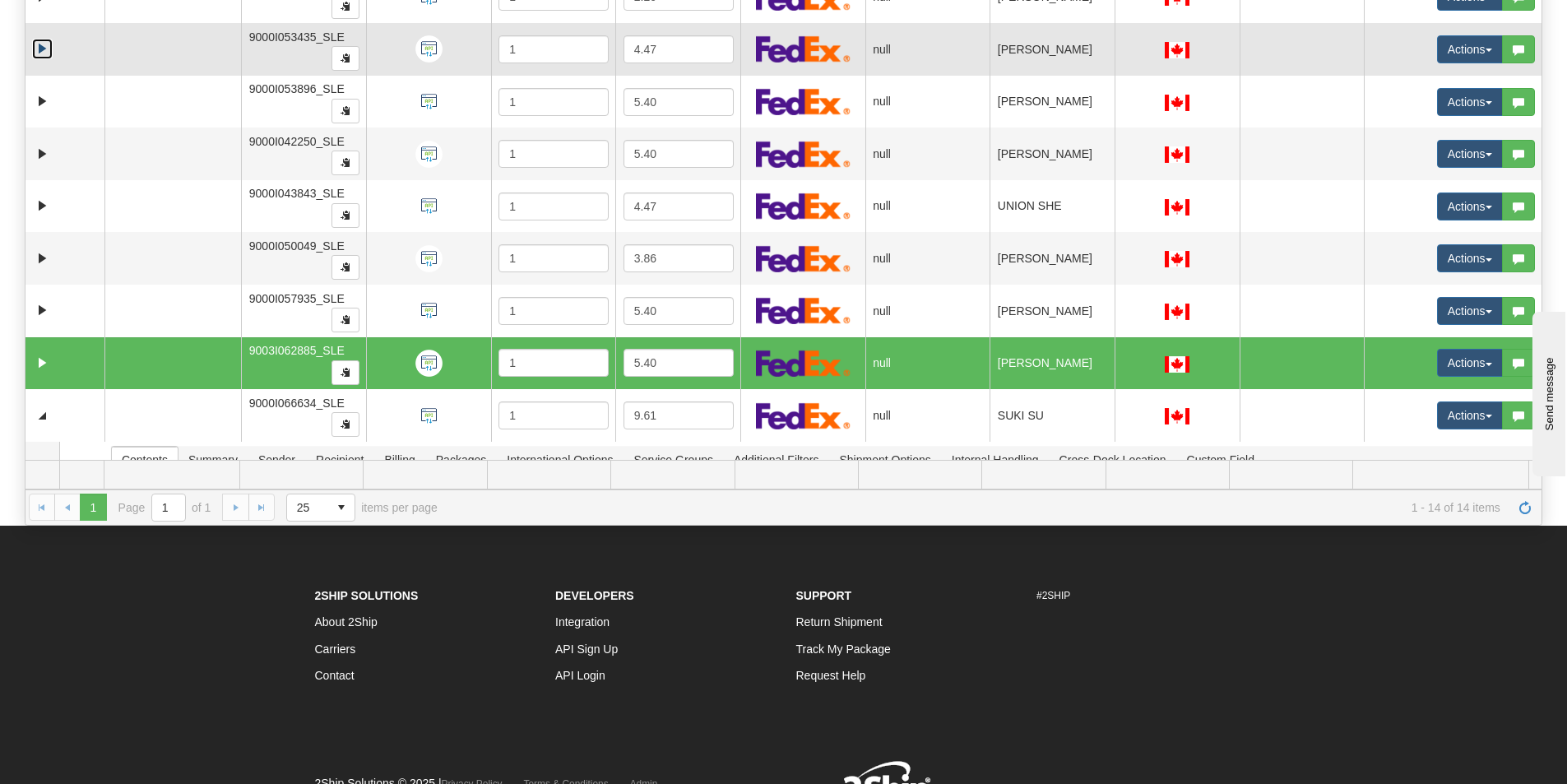
click at [42, 51] on link "Expand" at bounding box center [42, 49] width 21 height 21
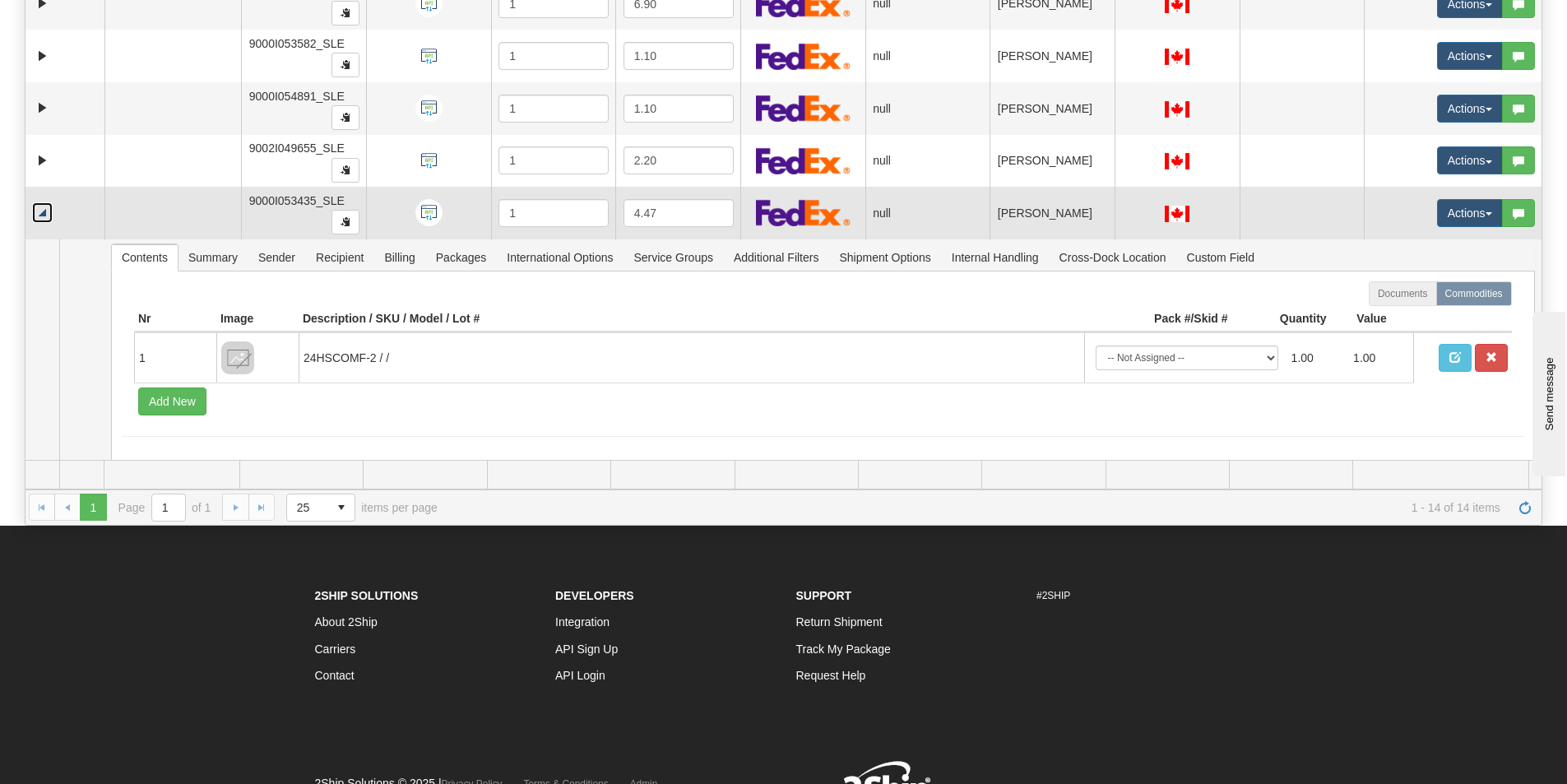
scroll to position [71, 0]
click at [42, 214] on link "Collapse" at bounding box center [42, 214] width 21 height 21
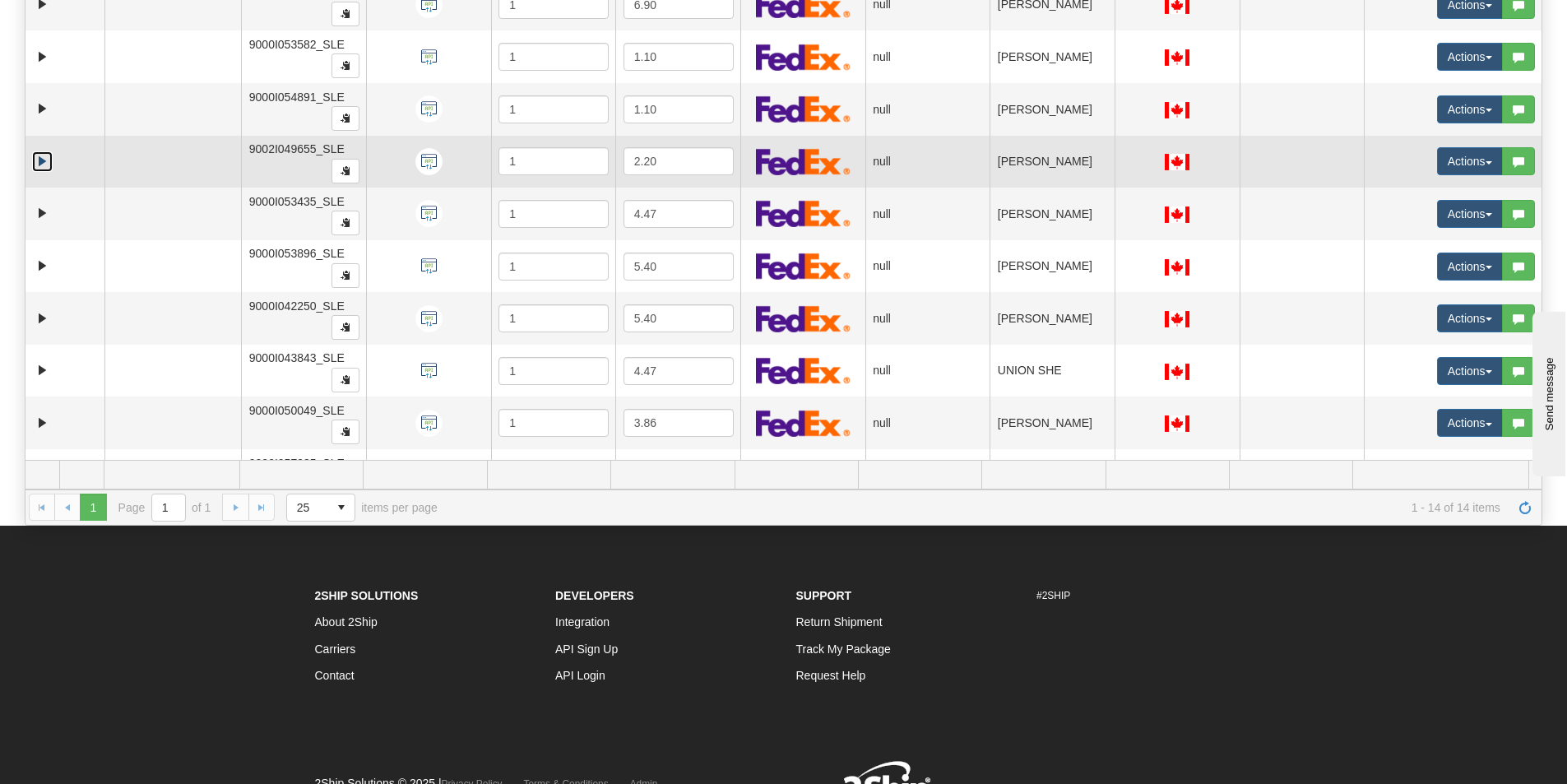
click at [44, 159] on link "Expand" at bounding box center [42, 162] width 21 height 21
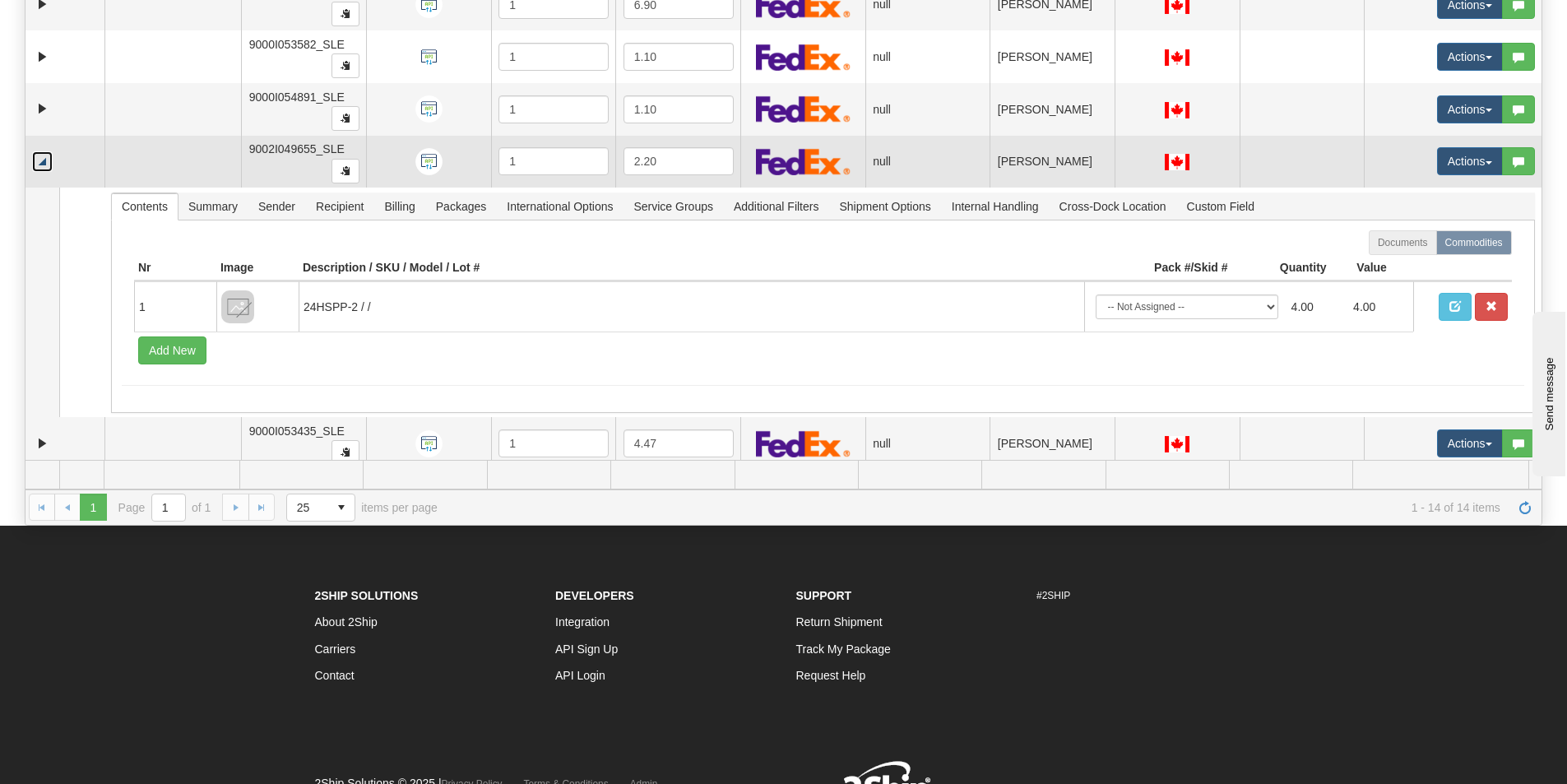
click at [44, 159] on link "Collapse" at bounding box center [42, 162] width 21 height 21
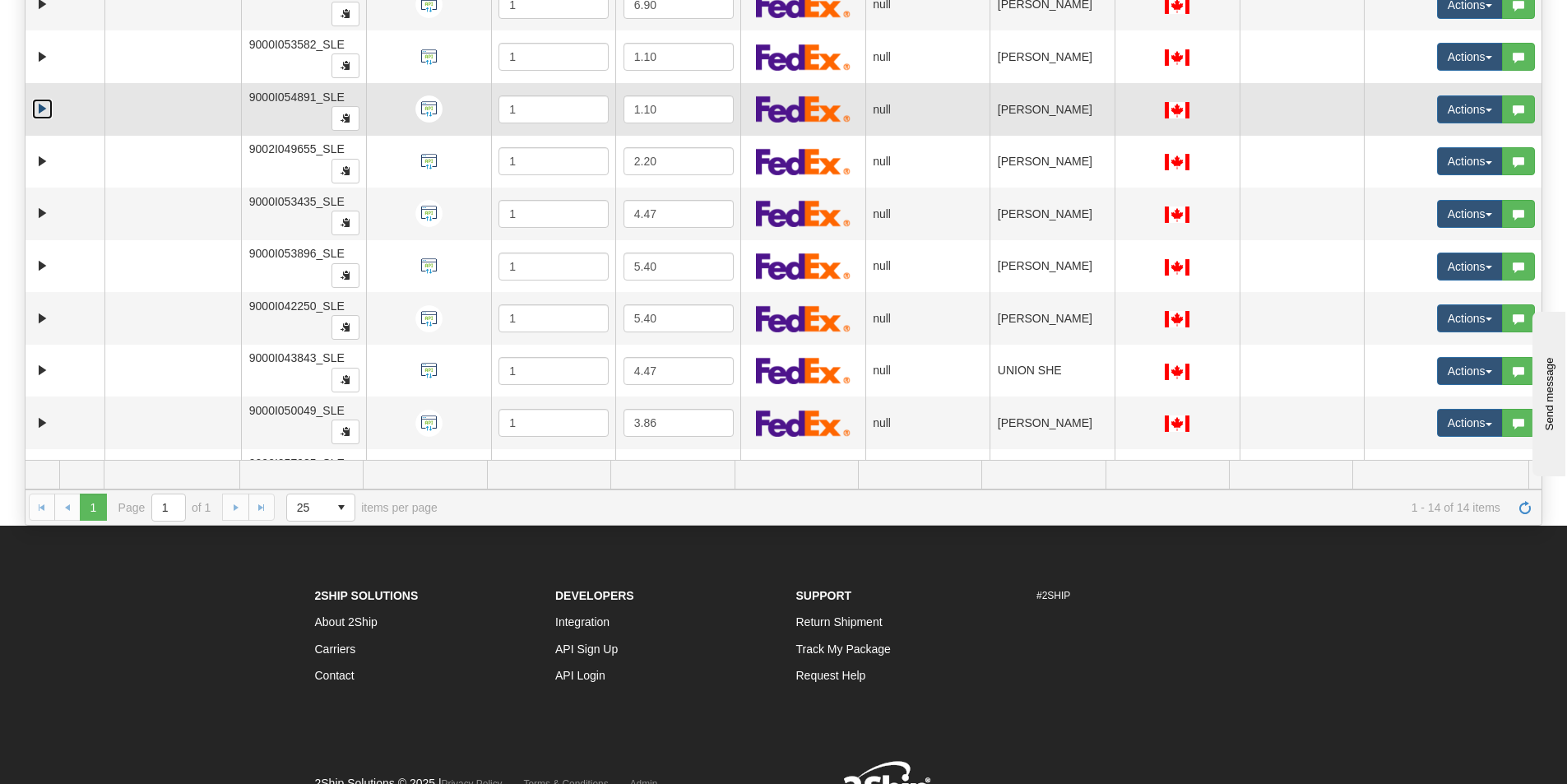
click at [40, 101] on link "Expand" at bounding box center [42, 109] width 21 height 21
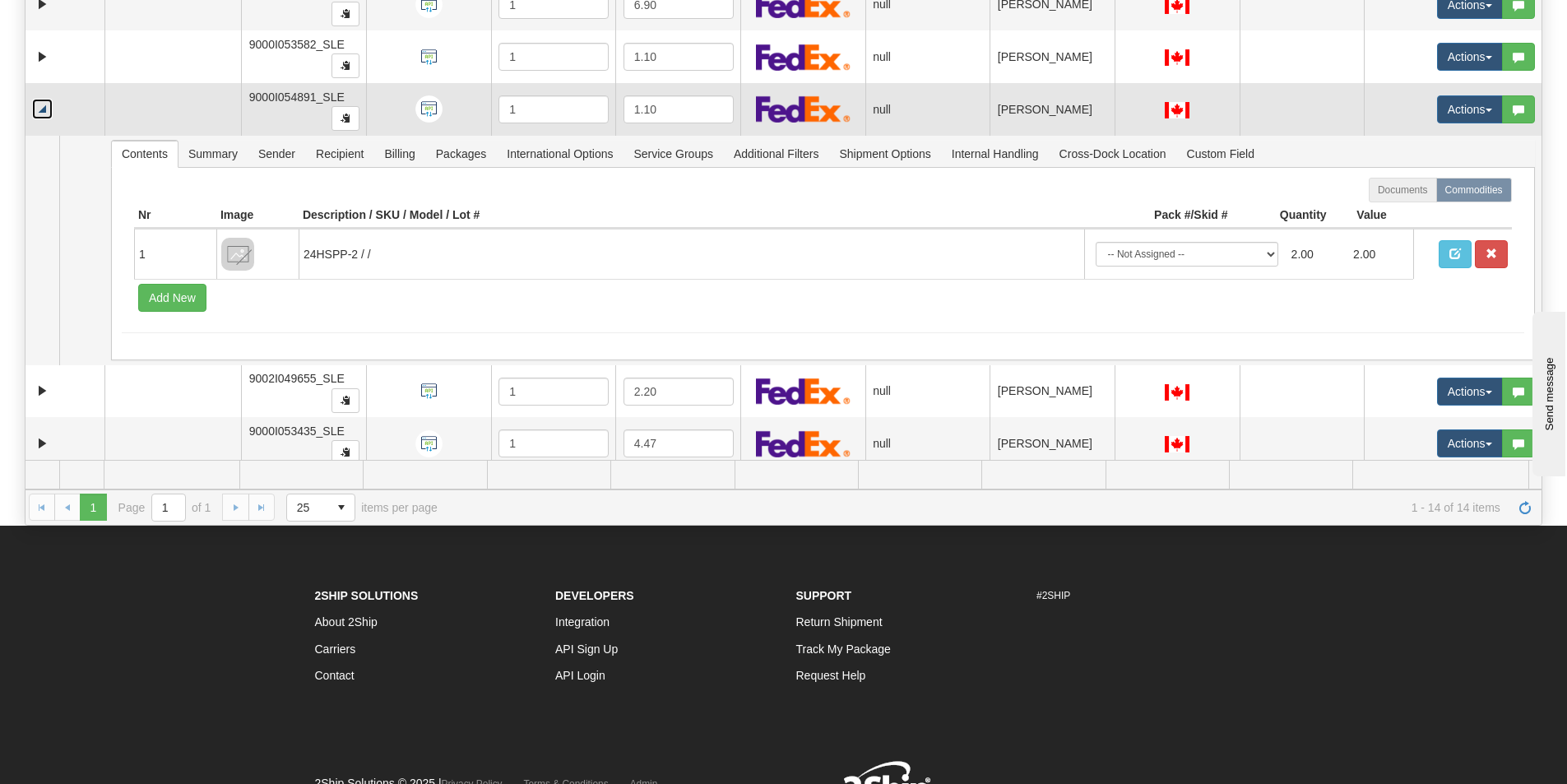
click at [40, 101] on link "Collapse" at bounding box center [42, 109] width 21 height 21
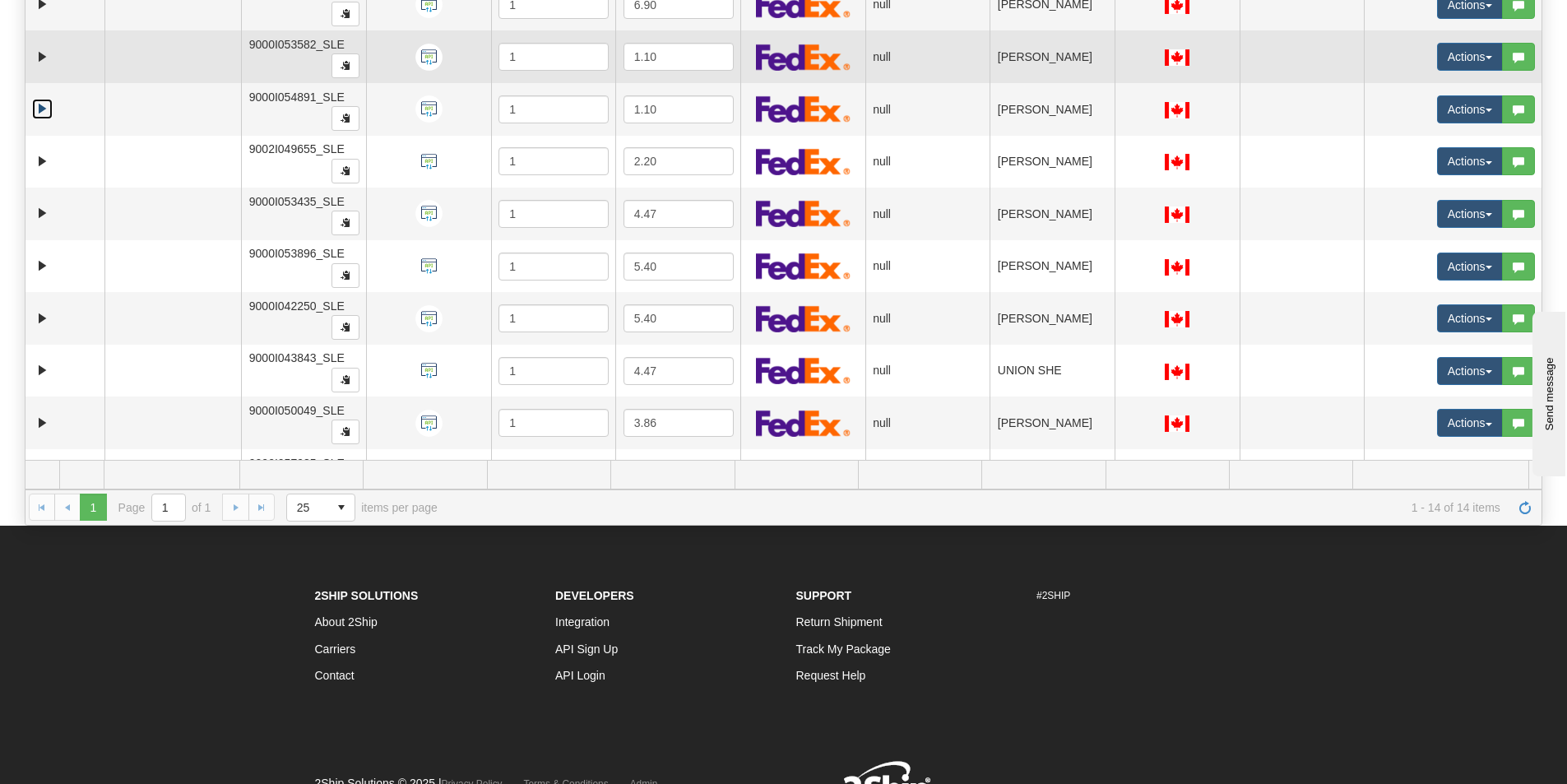
click at [37, 69] on td at bounding box center [65, 57] width 79 height 53
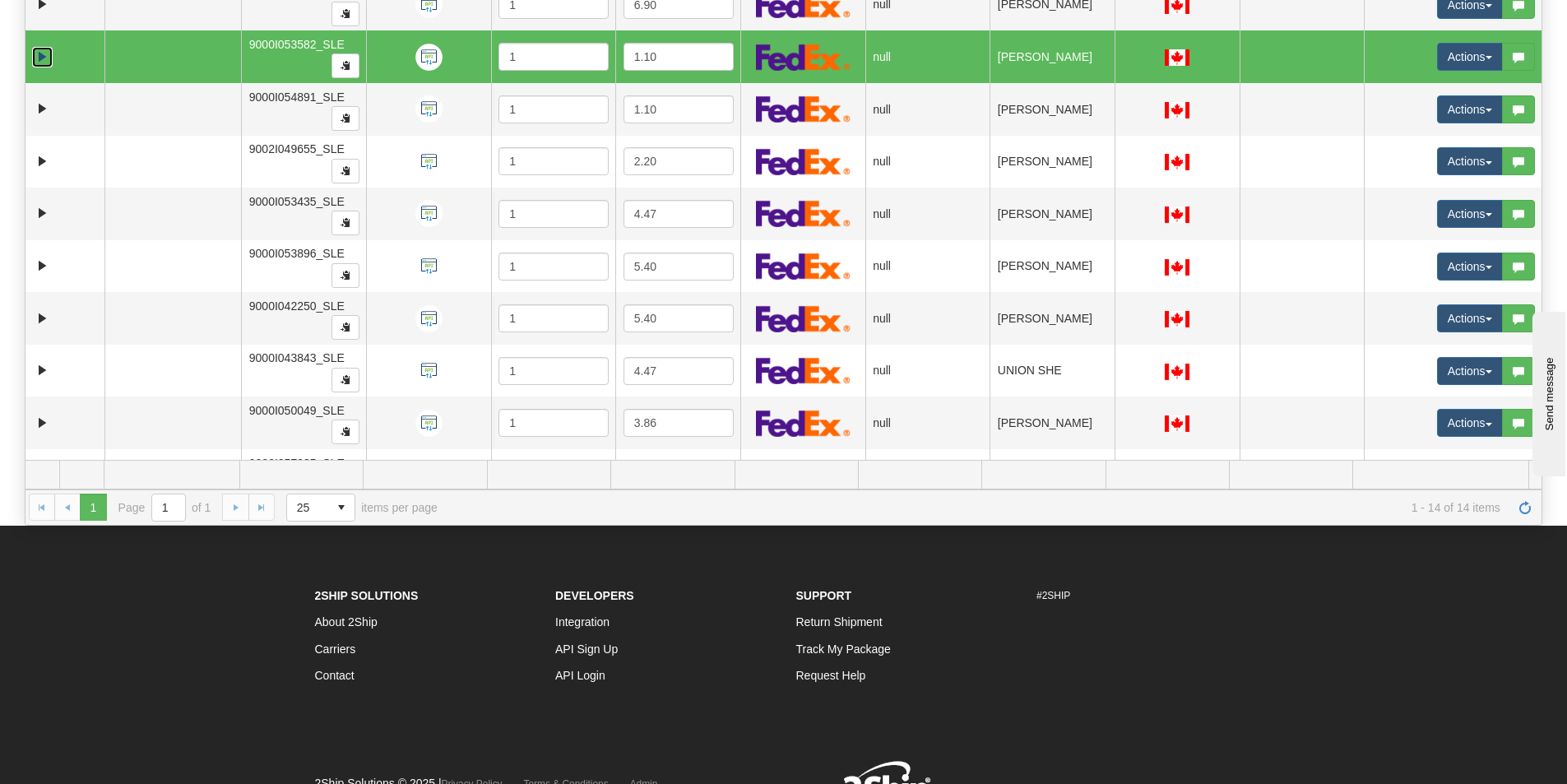
click at [40, 61] on link "Expand" at bounding box center [42, 57] width 21 height 21
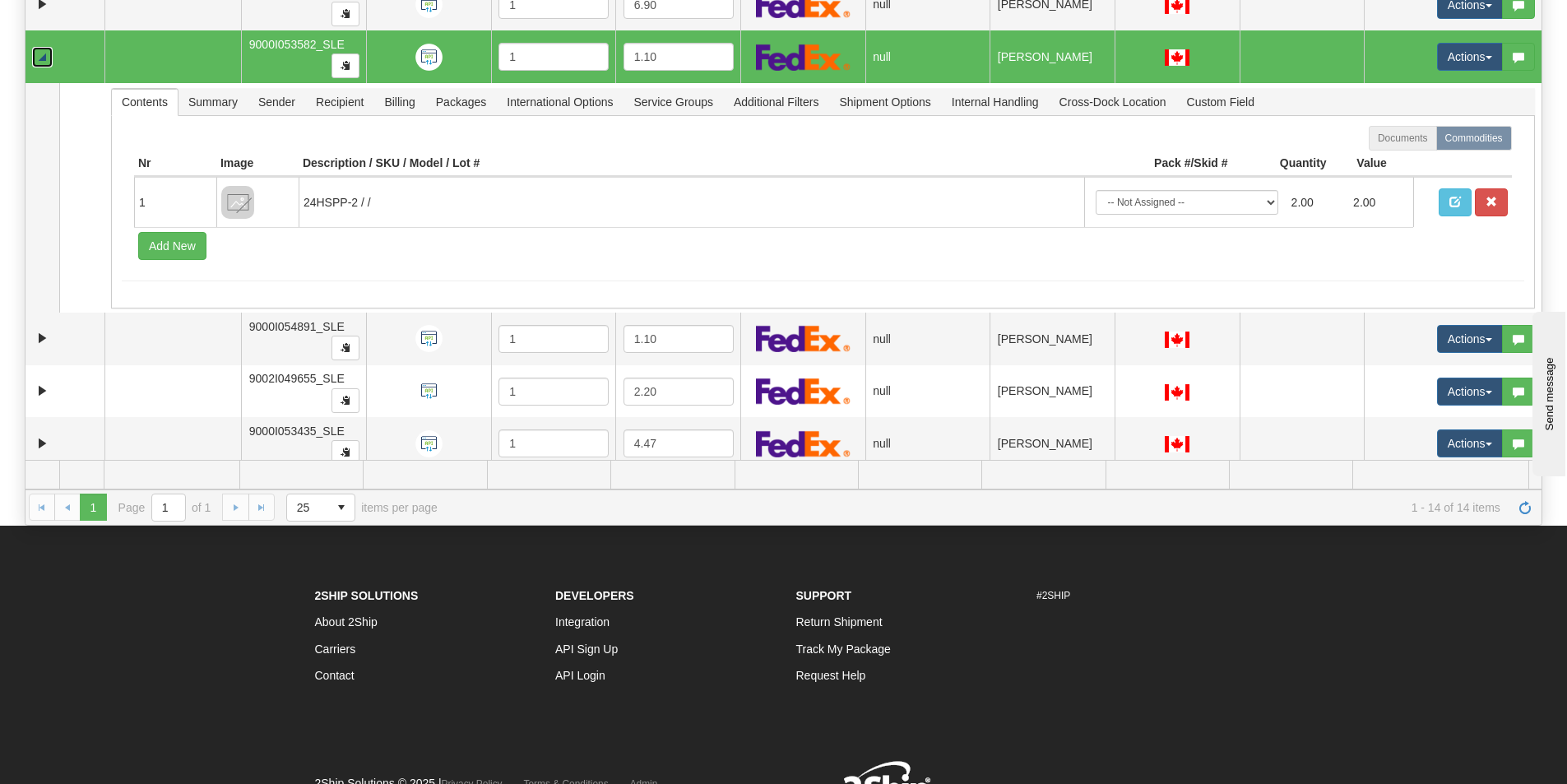
scroll to position [0, 0]
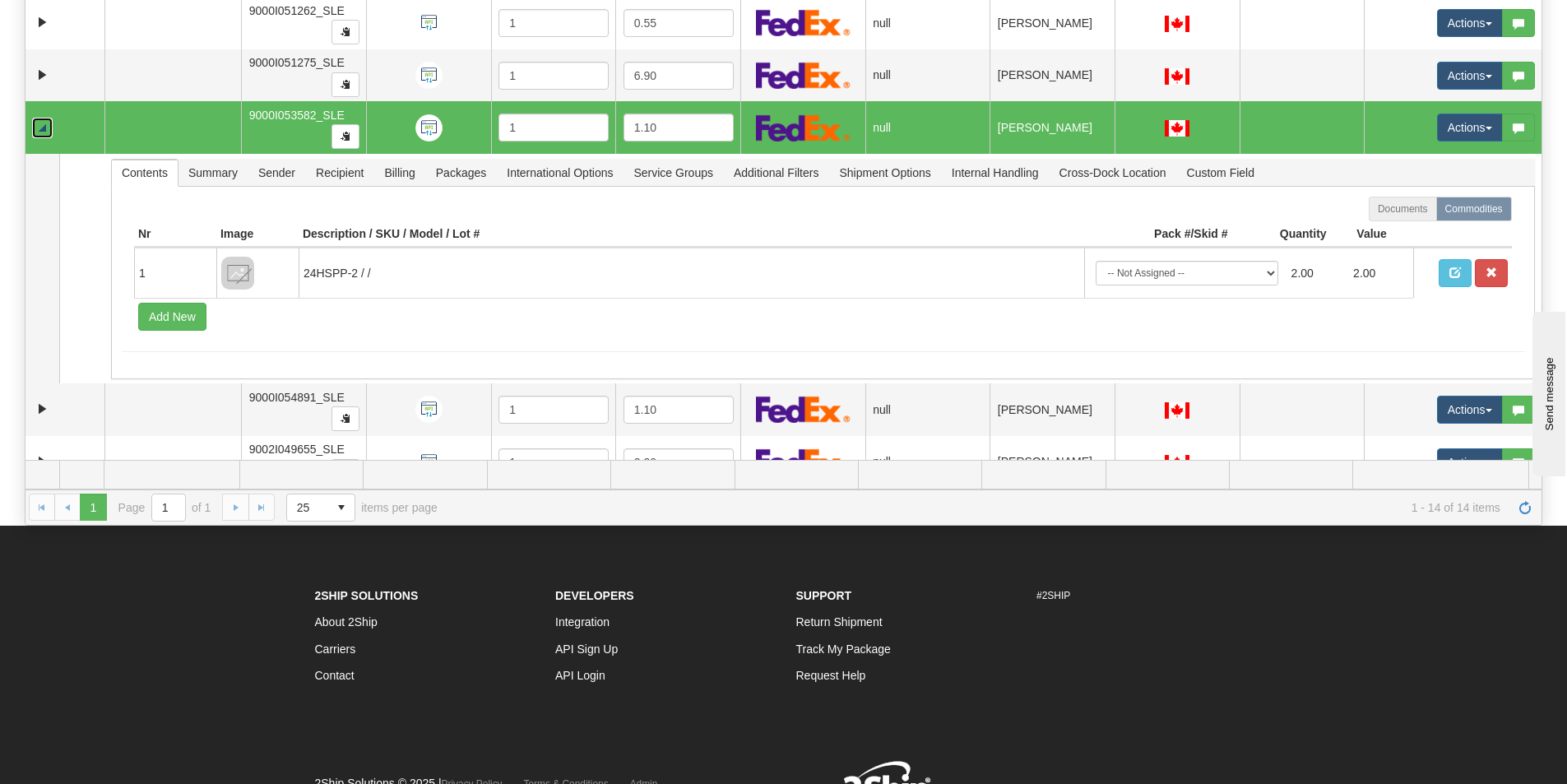
click at [39, 133] on link "Collapse" at bounding box center [42, 128] width 21 height 21
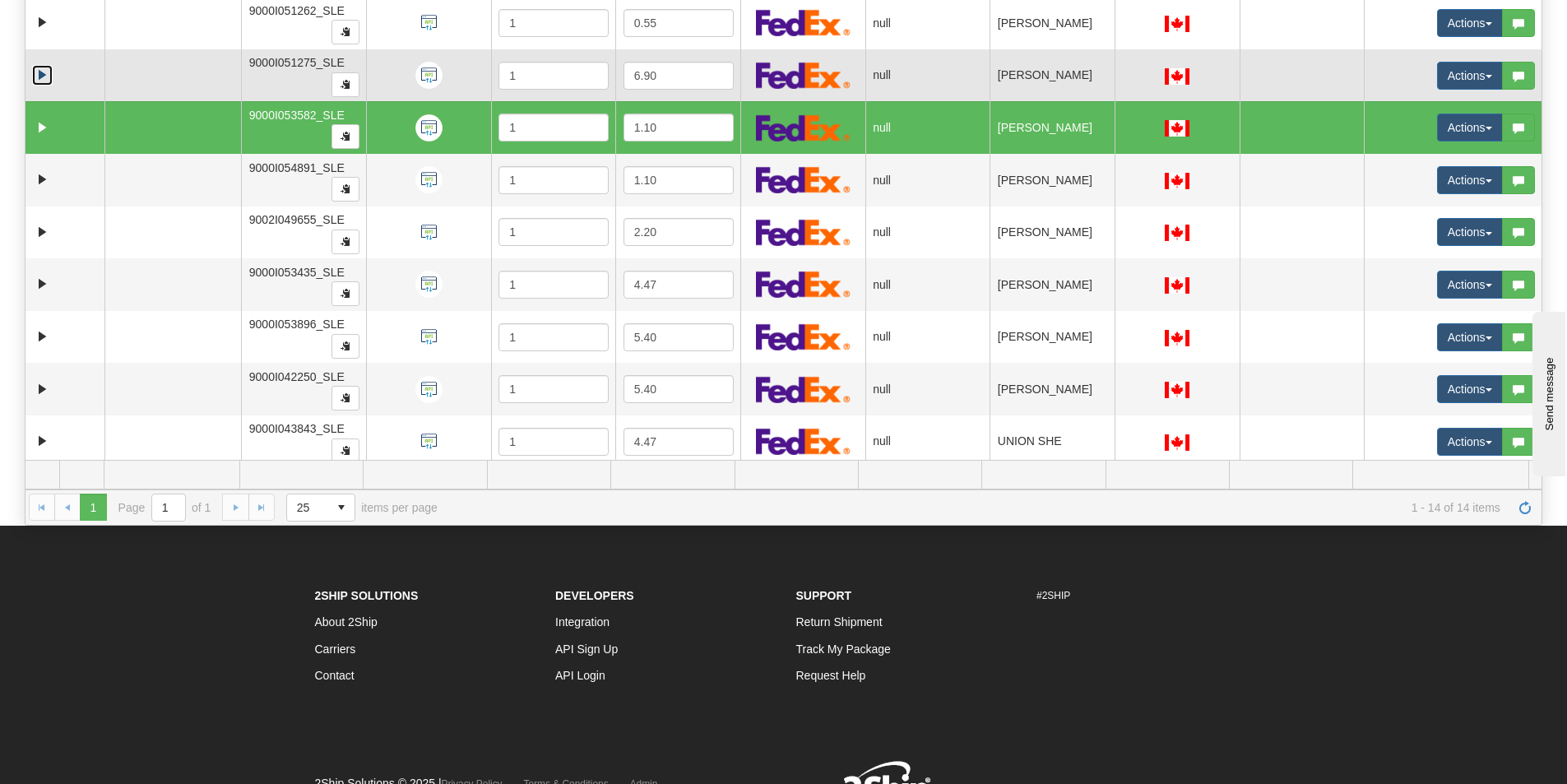
click at [42, 80] on link "Expand" at bounding box center [42, 75] width 21 height 21
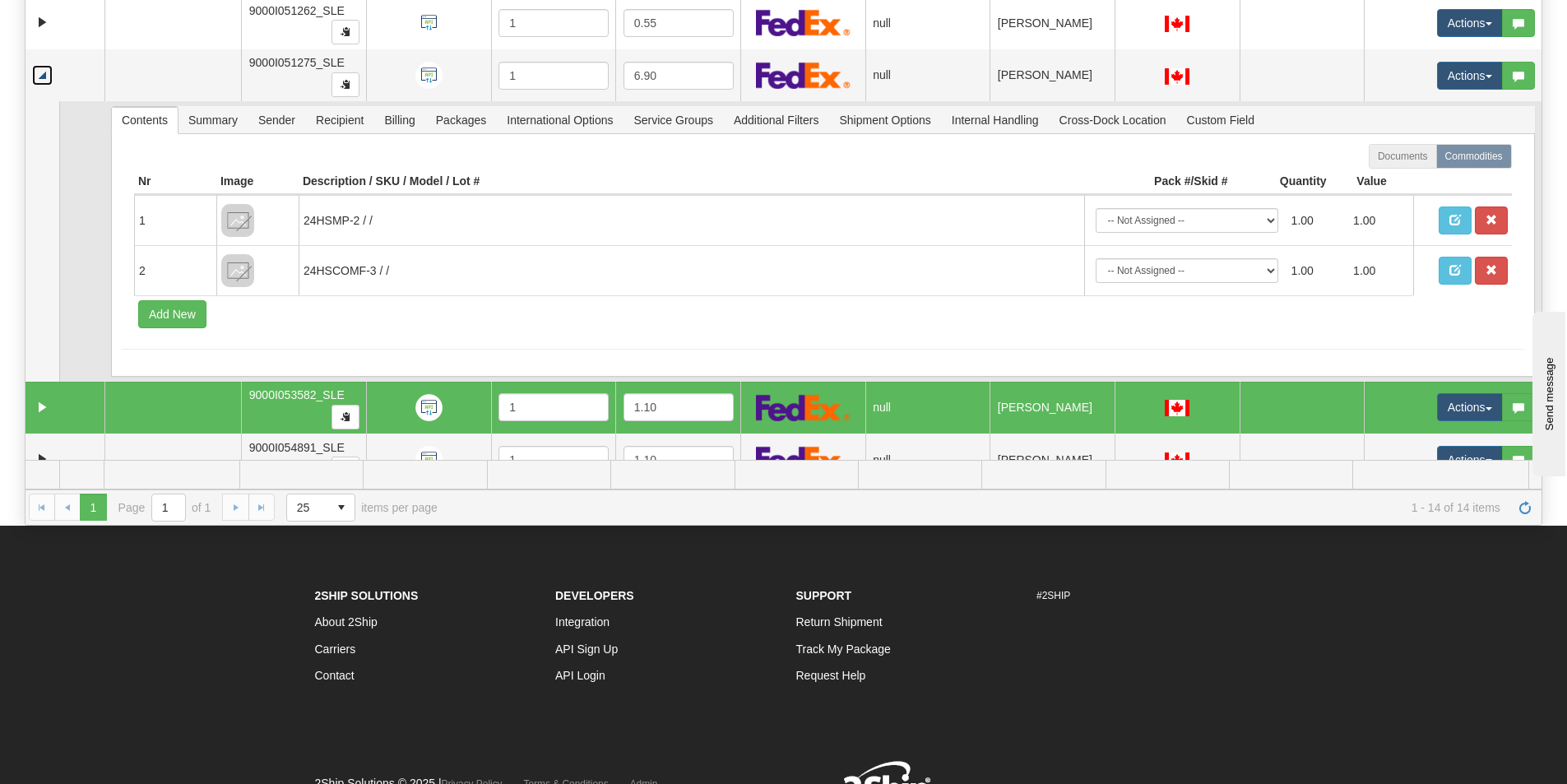
scroll to position [177, 0]
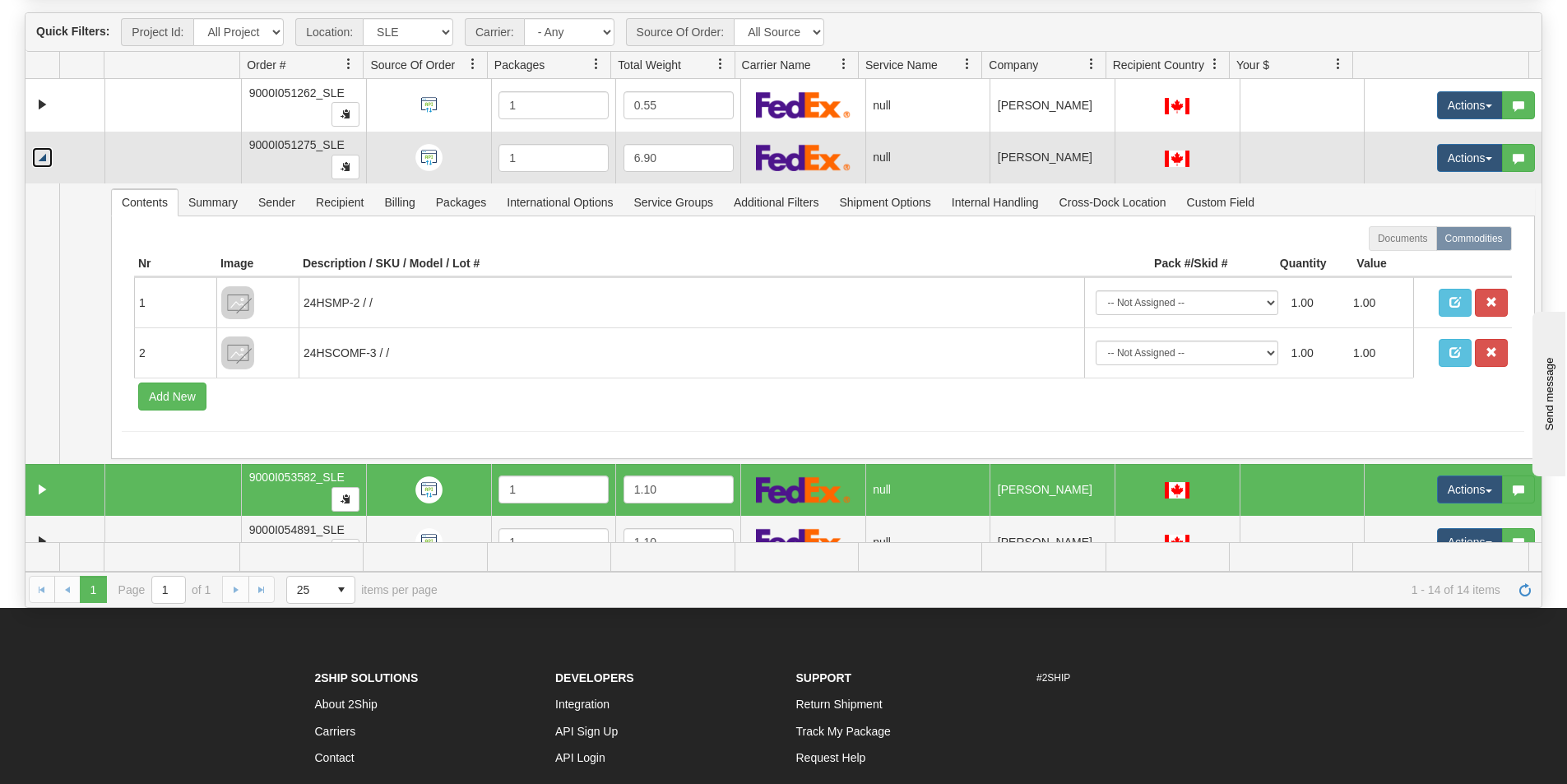
click at [44, 158] on link "Collapse" at bounding box center [42, 157] width 21 height 21
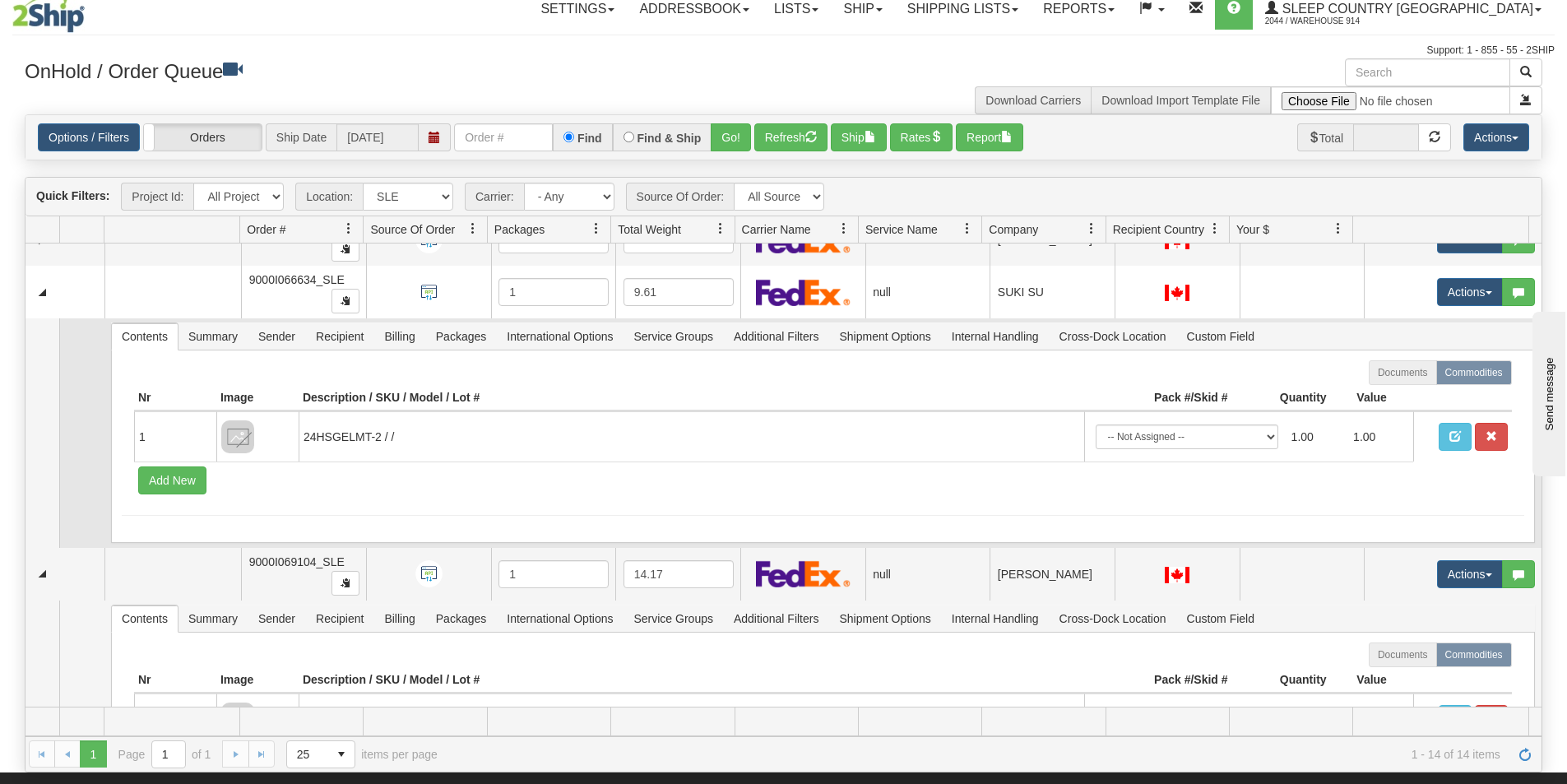
scroll to position [728, 0]
